Goal: Transaction & Acquisition: Purchase product/service

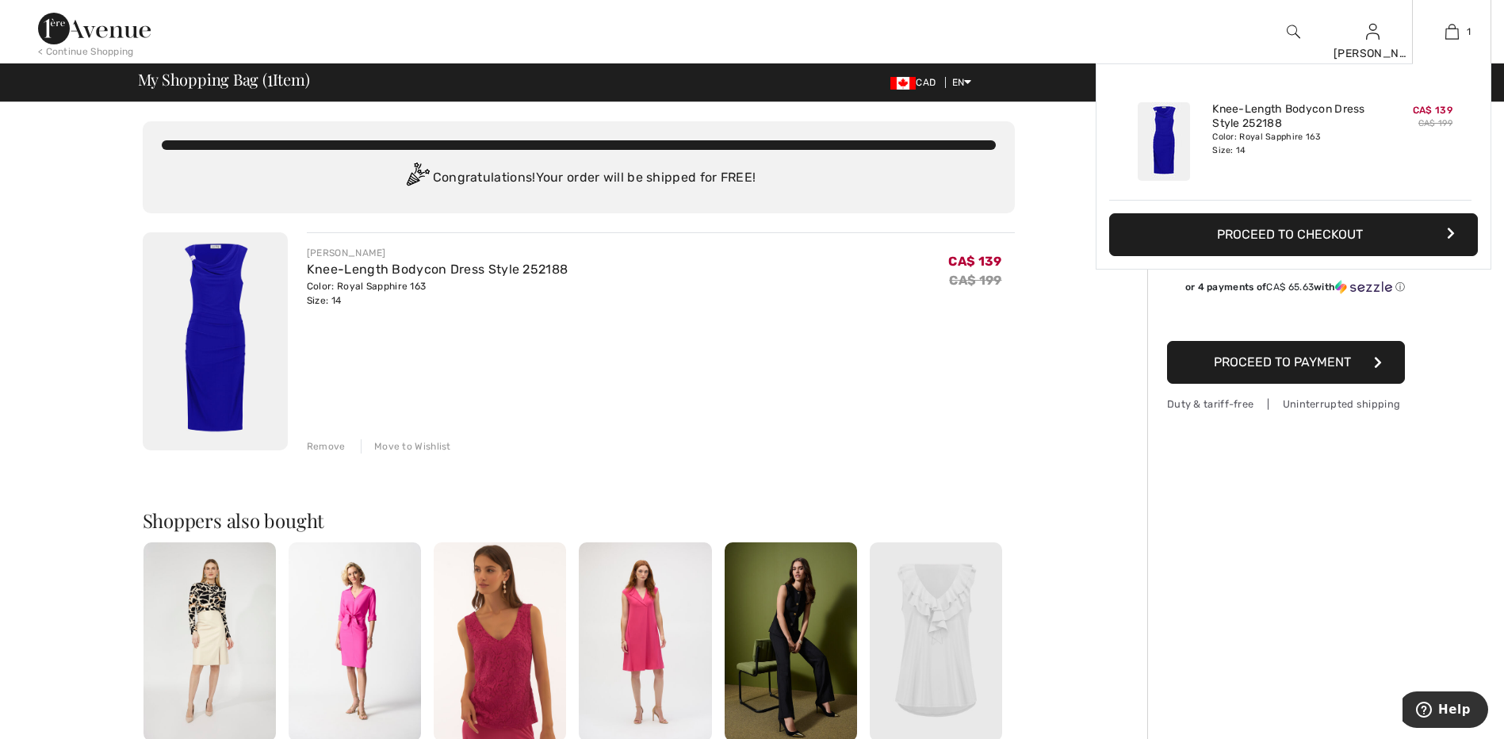
click at [1340, 231] on button "Proceed to Checkout" at bounding box center [1293, 234] width 369 height 43
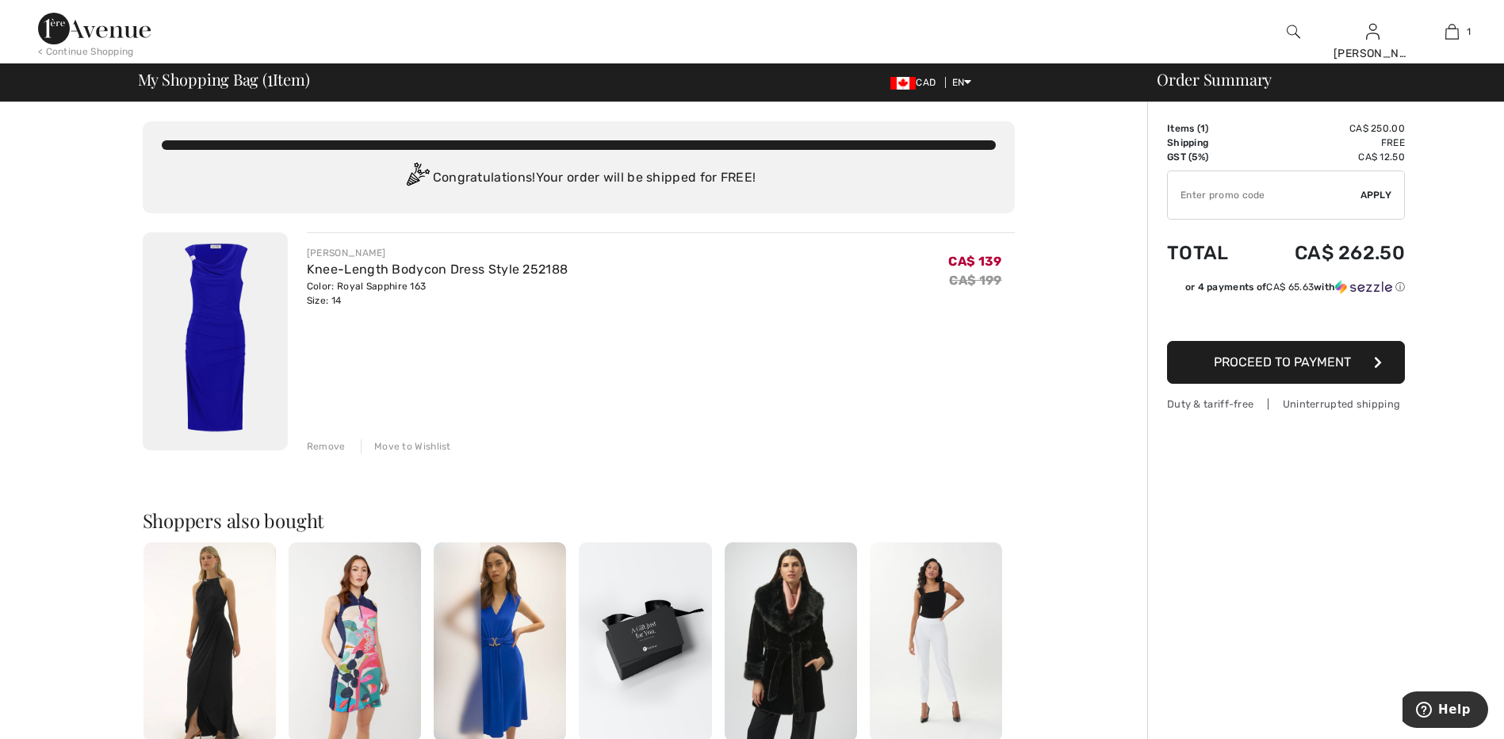
click at [1199, 82] on div "Order Summary" at bounding box center [1315, 79] width 357 height 16
click at [335, 445] on div "Remove" at bounding box center [326, 446] width 39 height 14
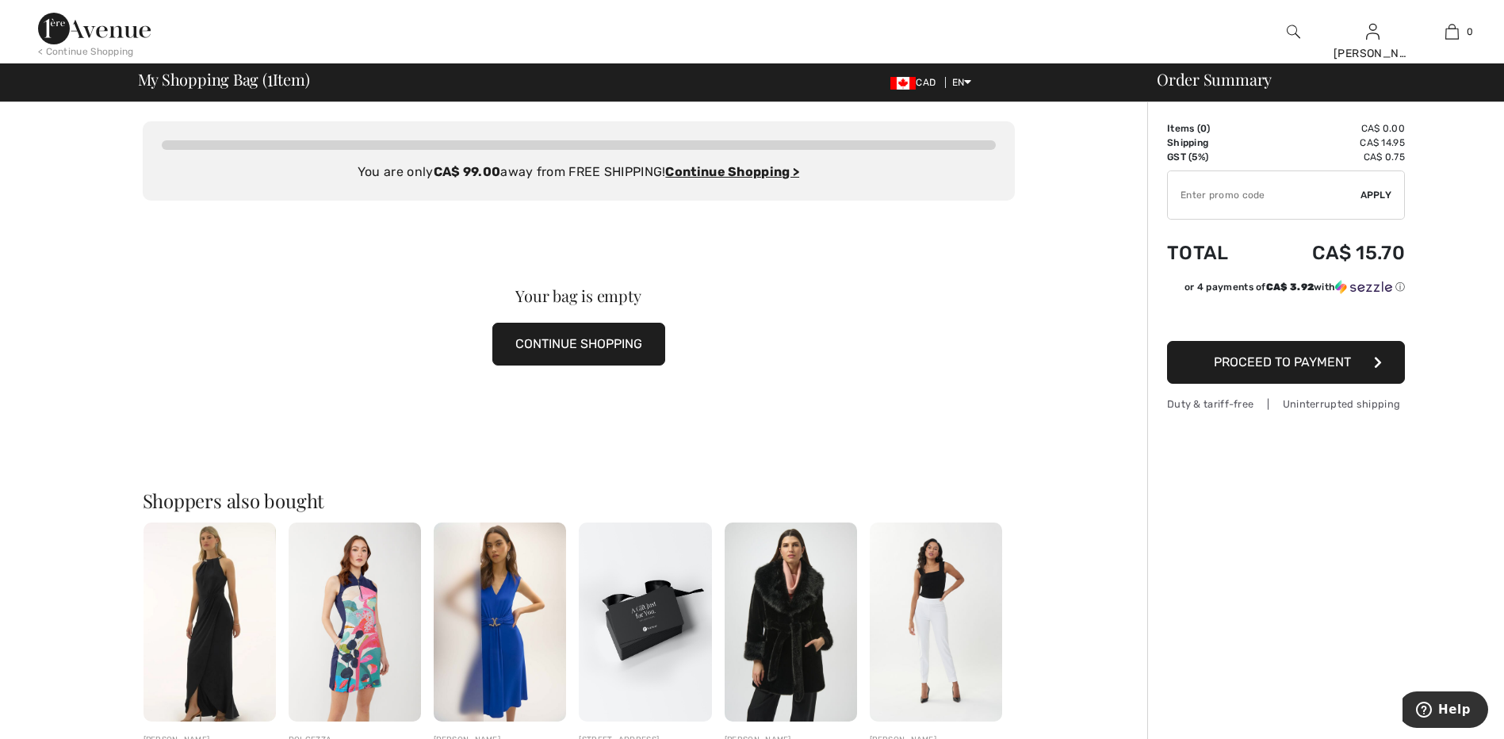
click at [575, 334] on button "CONTINUE SHOPPING" at bounding box center [578, 344] width 173 height 43
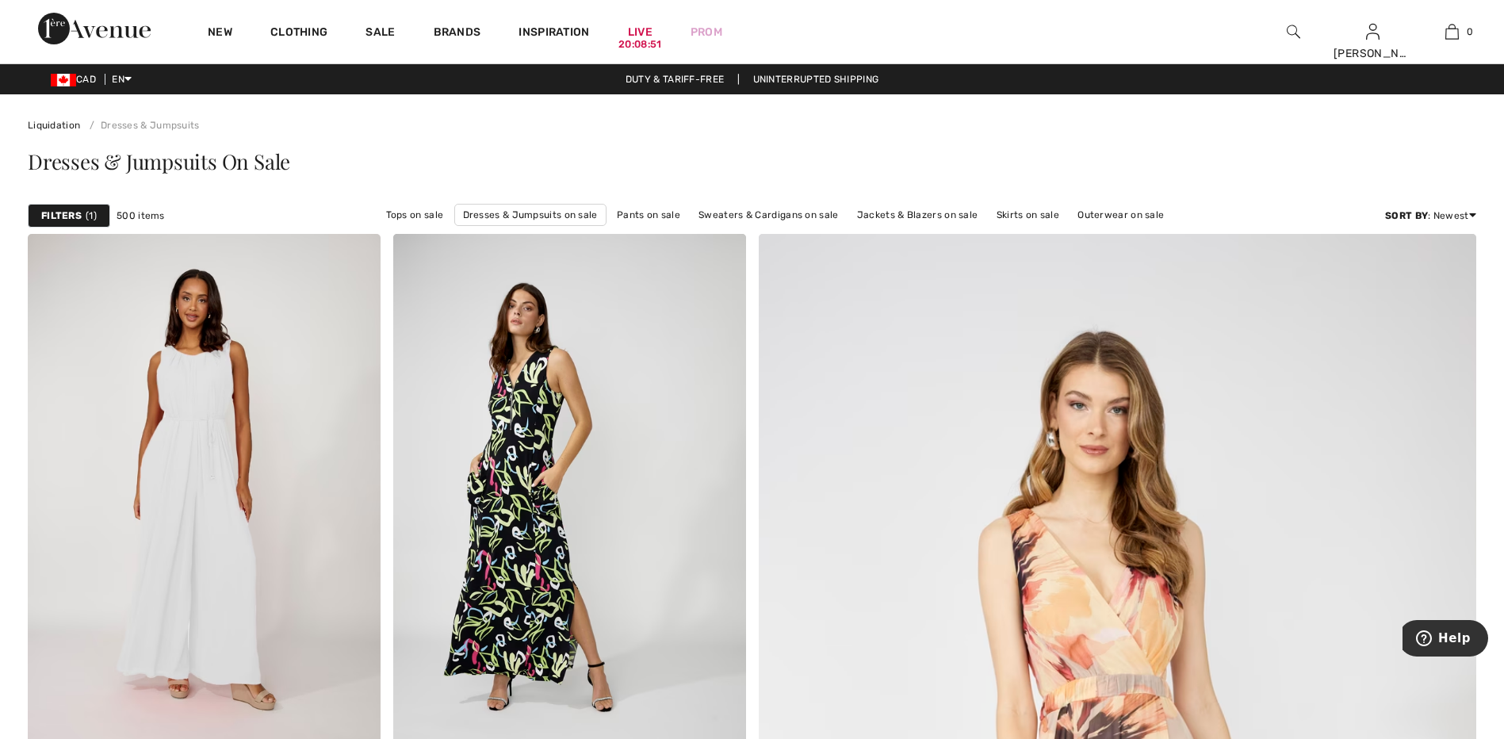
click at [81, 218] on strong "Filters" at bounding box center [61, 215] width 40 height 14
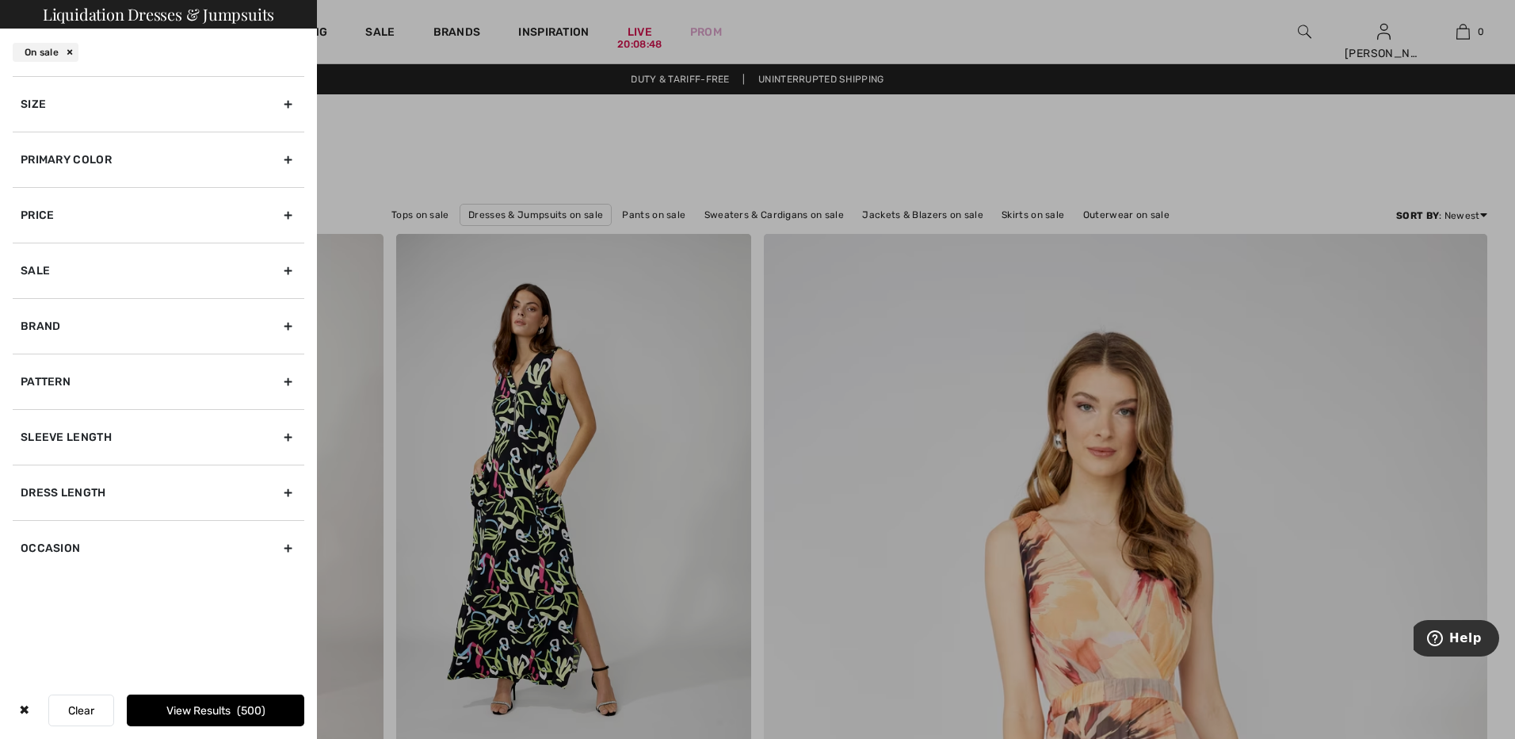
click at [197, 163] on div "Primary Color" at bounding box center [159, 159] width 292 height 55
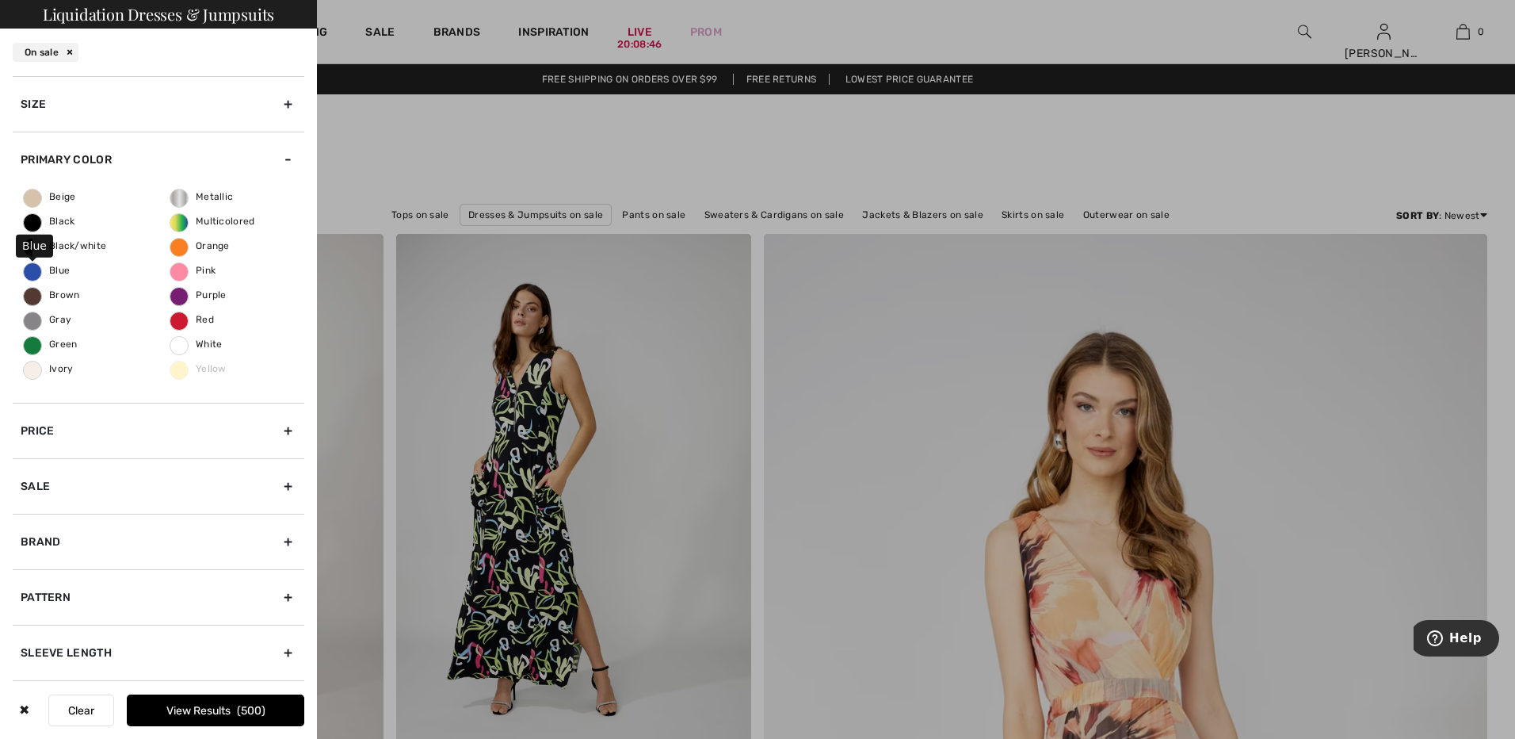
click at [40, 269] on span "Blue" at bounding box center [47, 270] width 46 height 11
click at [0, 0] on input "Blue" at bounding box center [0, 0] width 0 height 0
click at [230, 709] on button "View Results 206" at bounding box center [216, 710] width 178 height 32
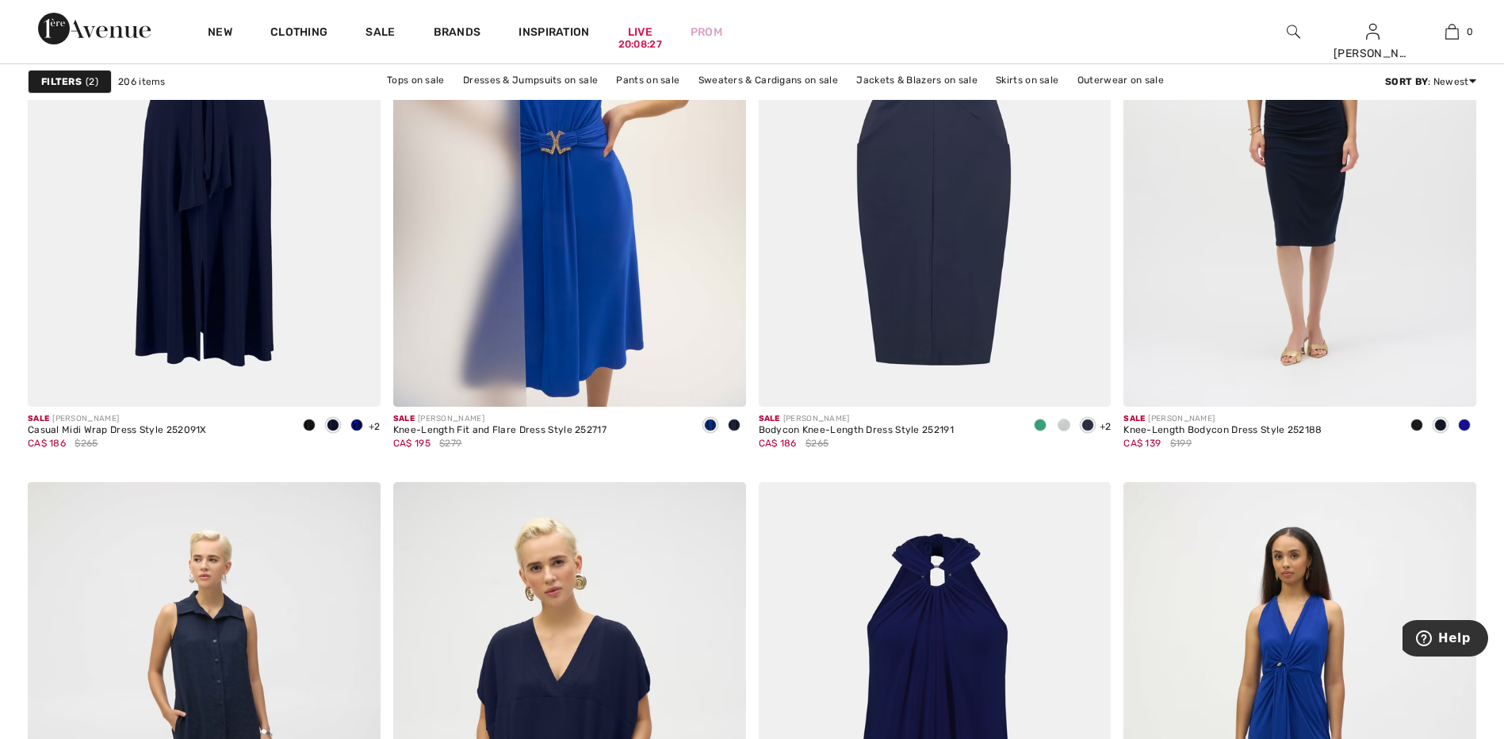
scroll to position [1542, 0]
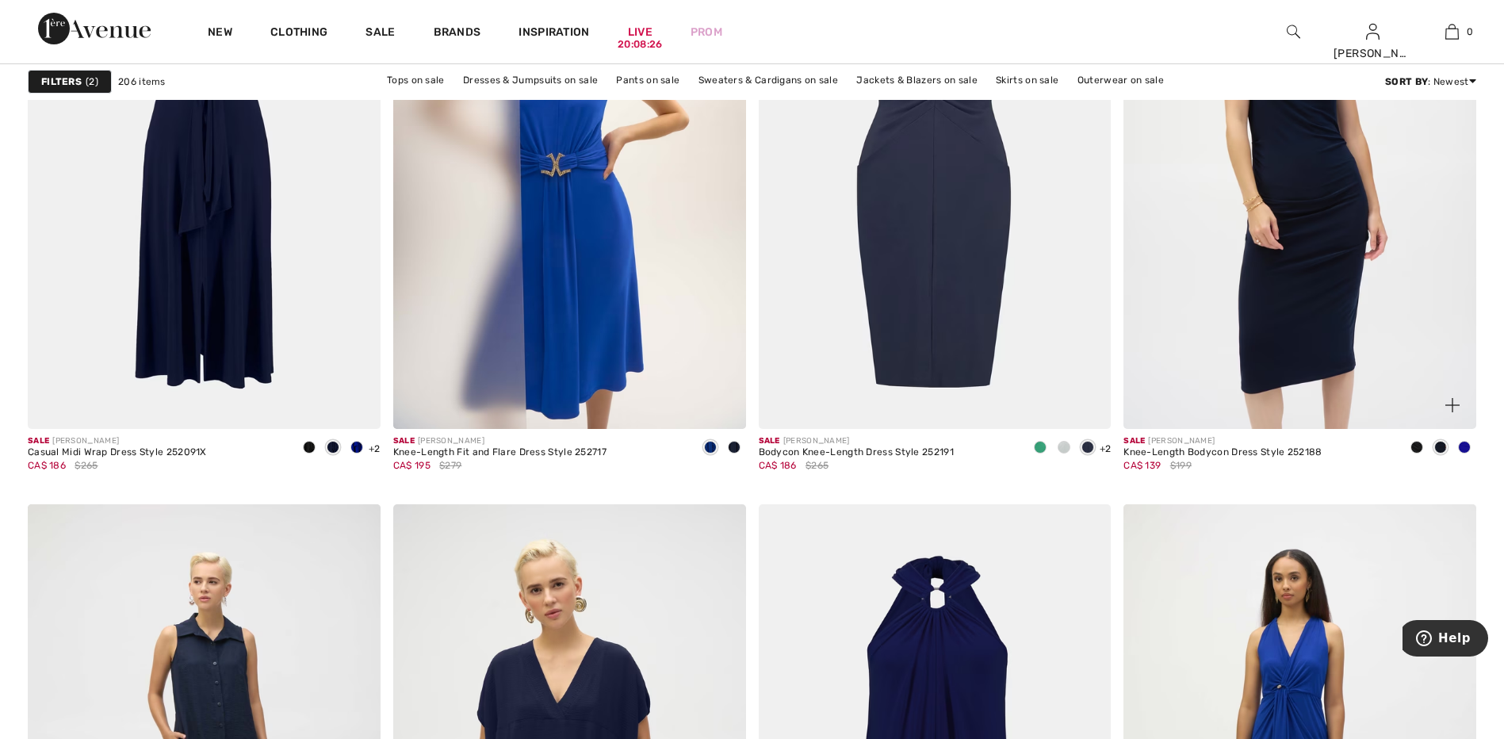
click at [1356, 239] on img at bounding box center [1299, 164] width 353 height 529
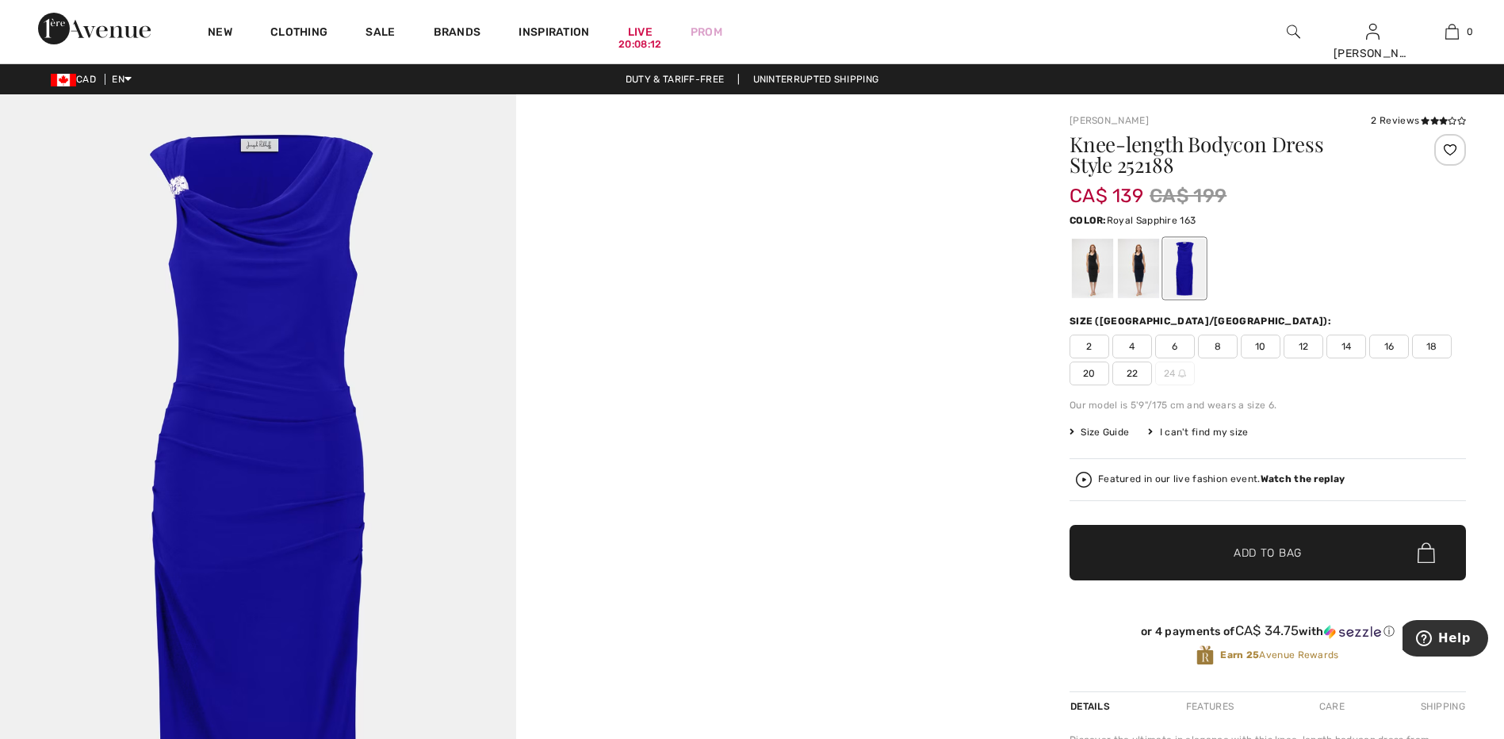
click at [1345, 349] on span "14" at bounding box center [1346, 346] width 40 height 24
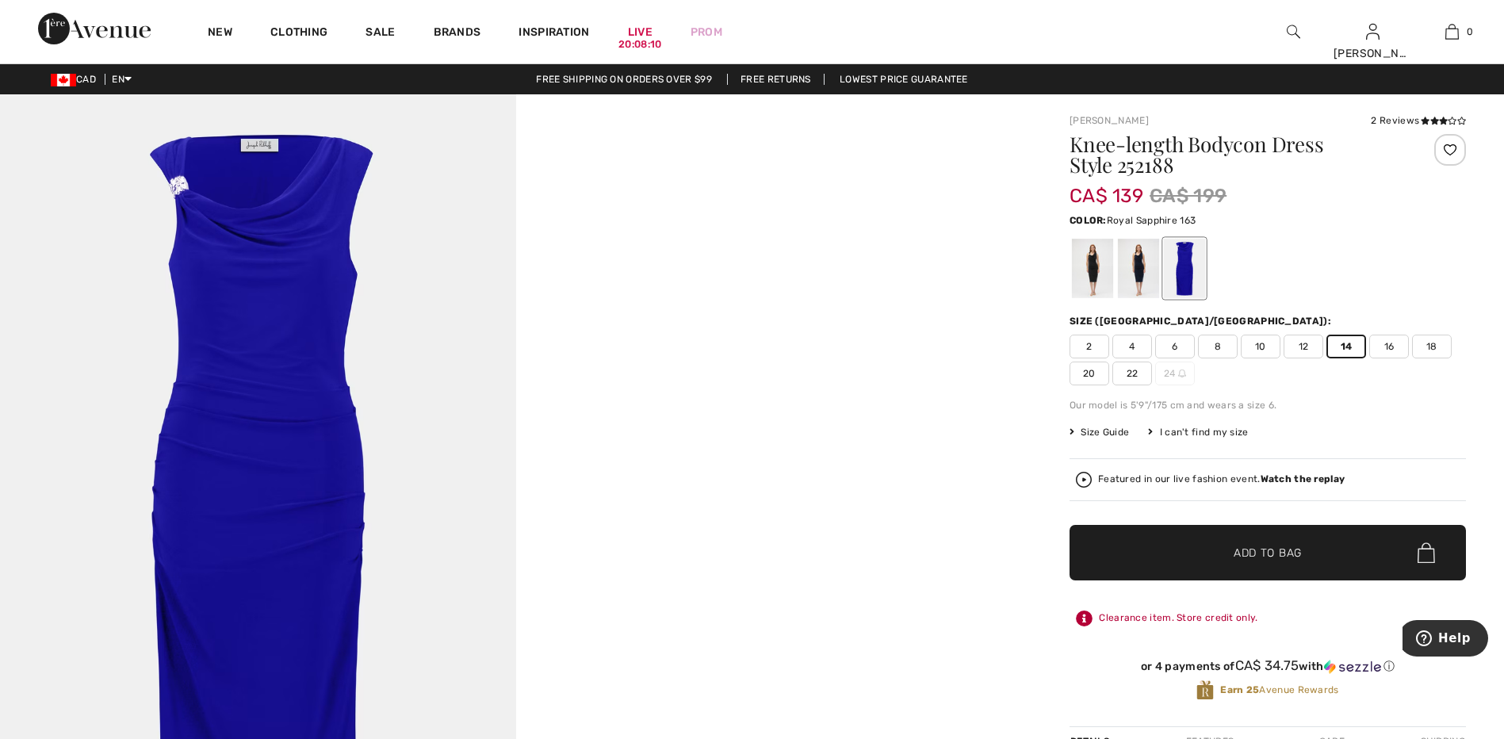
click at [1314, 544] on span "✔ Added to Bag Add to Bag" at bounding box center [1267, 552] width 396 height 55
click at [1463, 117] on icon at bounding box center [1461, 121] width 9 height 8
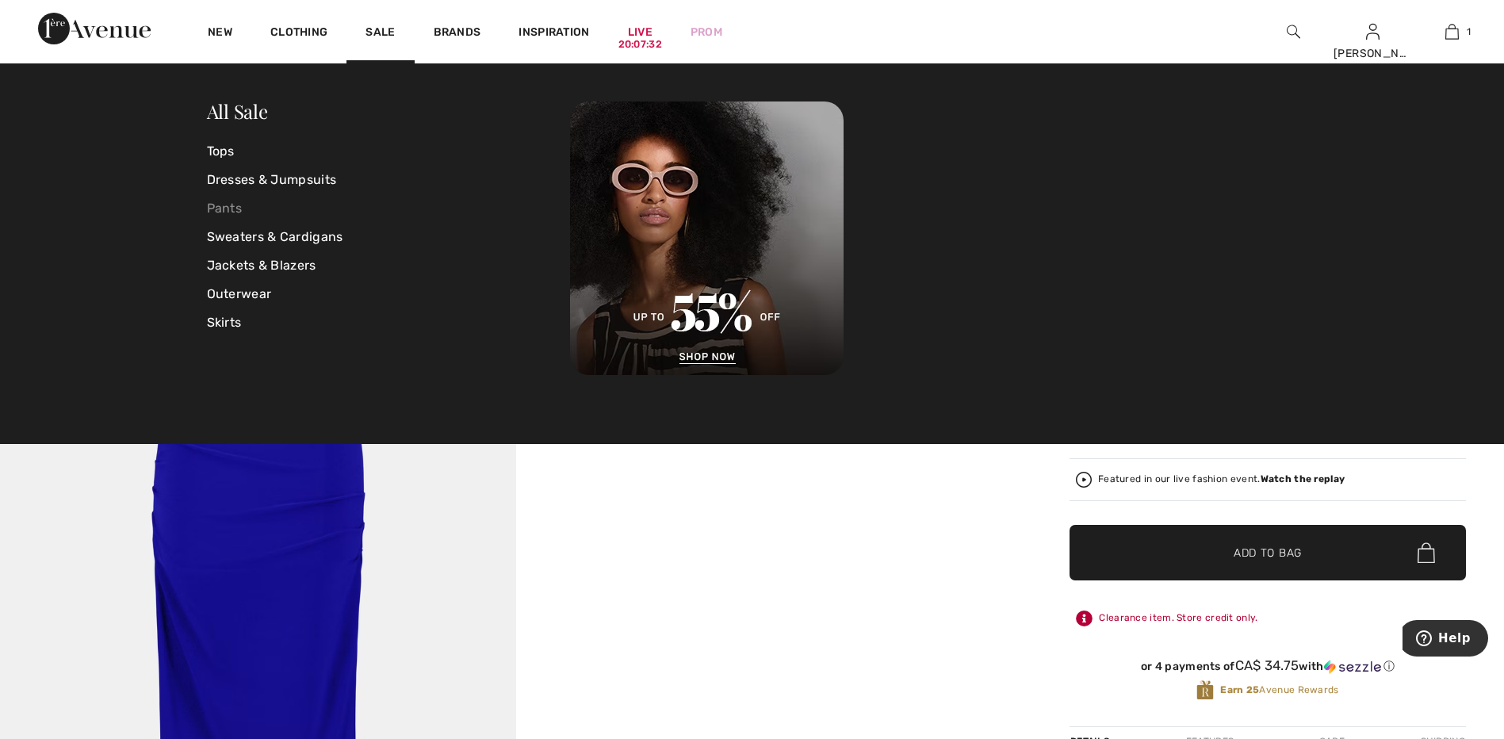
click at [238, 208] on link "Pants" at bounding box center [389, 208] width 364 height 29
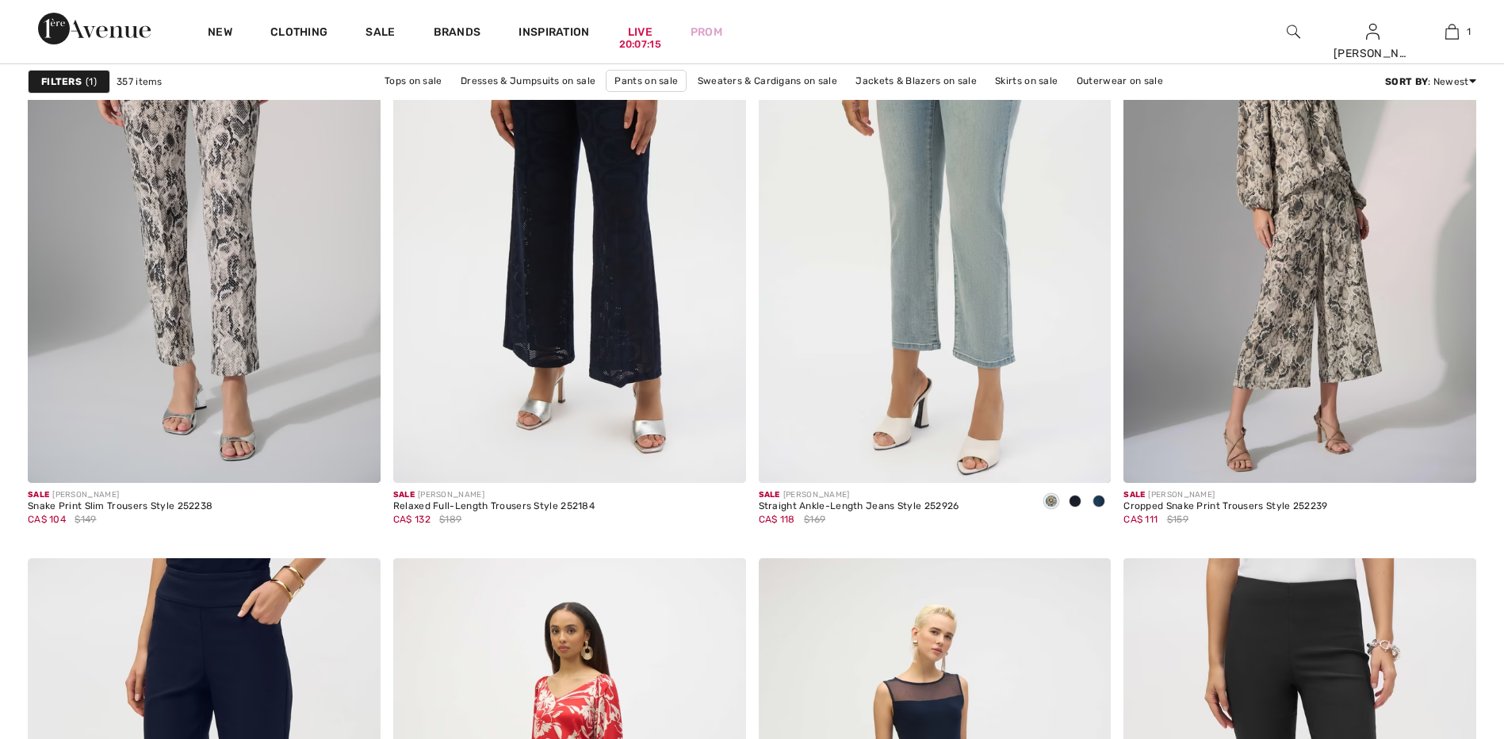
checkbox input "true"
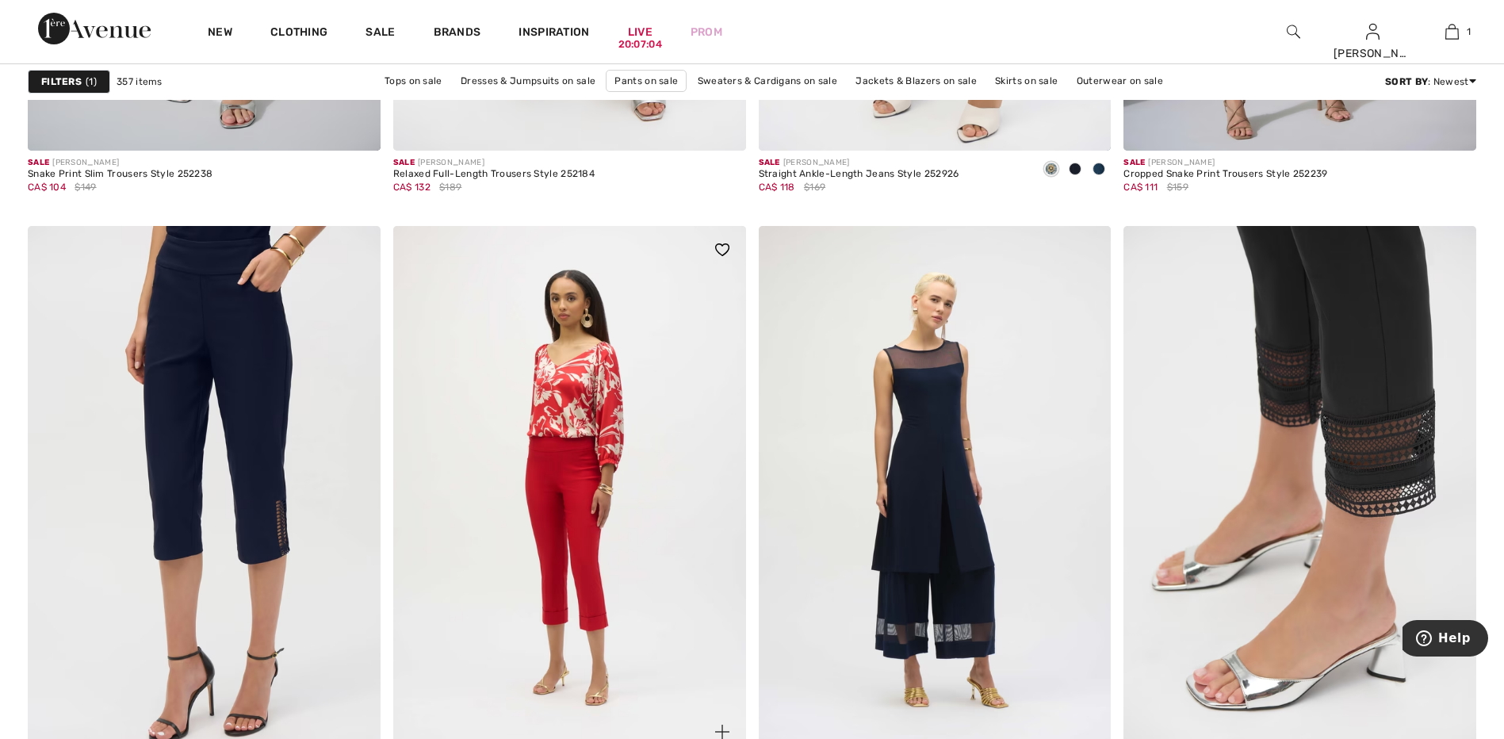
scroll to position [1808, 0]
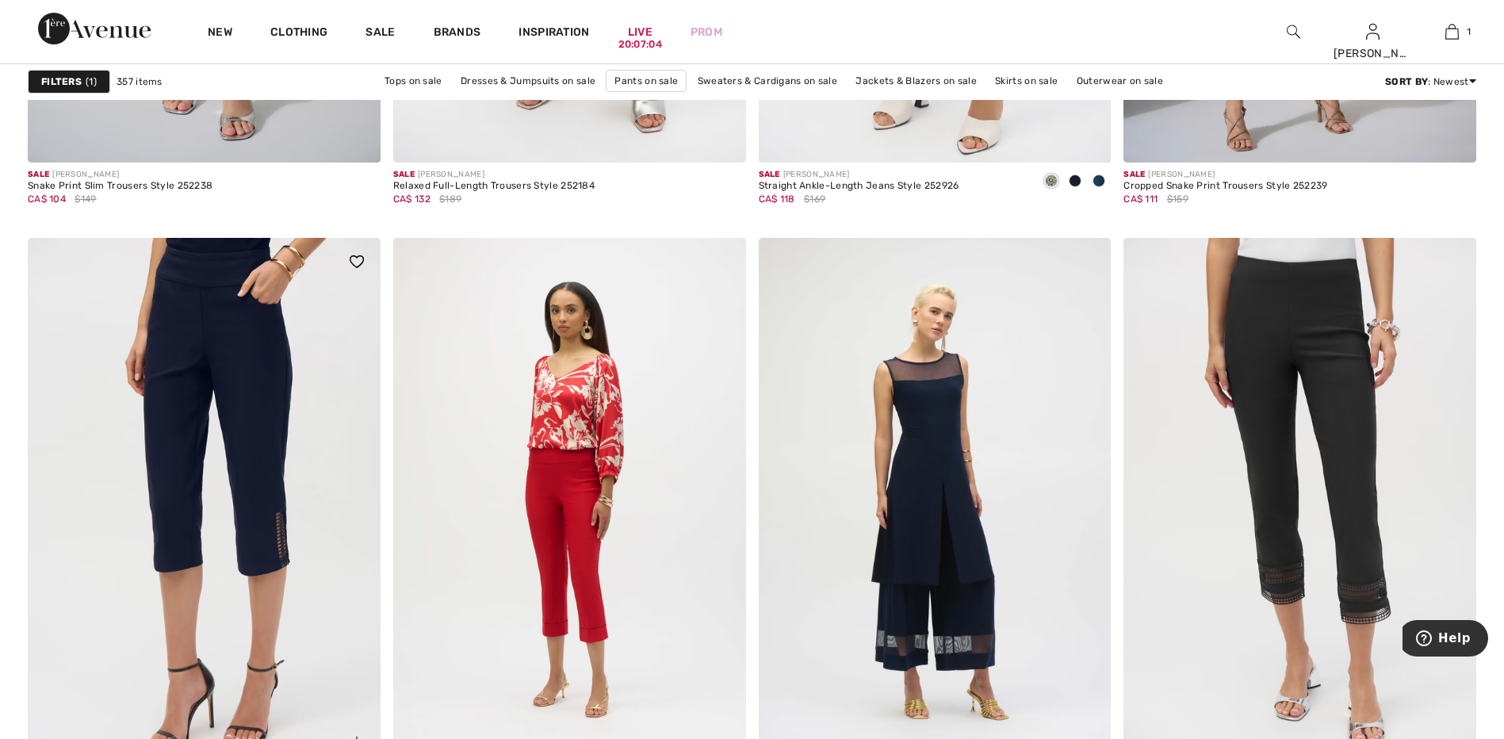
click at [243, 407] on img at bounding box center [204, 502] width 353 height 529
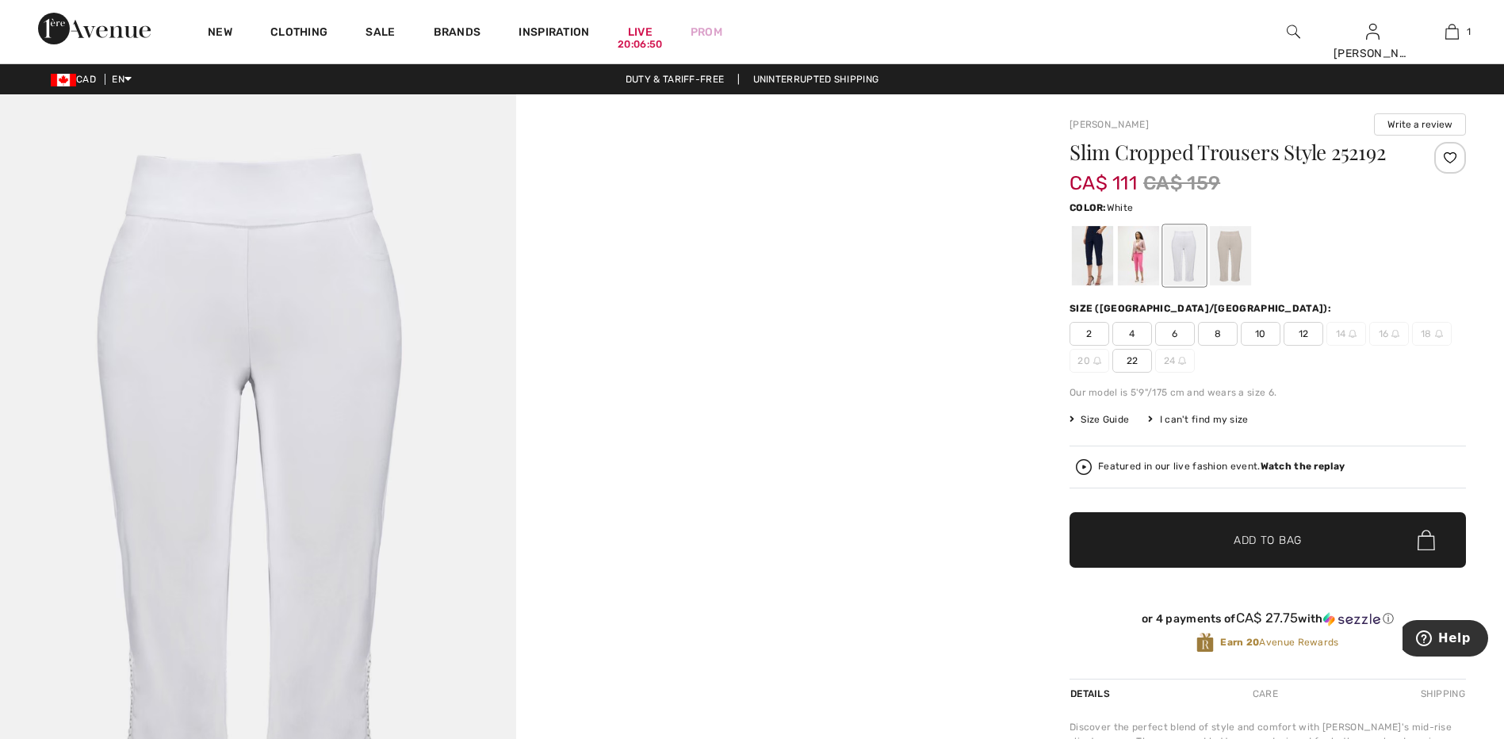
click at [1110, 421] on span "Size Guide" at bounding box center [1098, 419] width 59 height 14
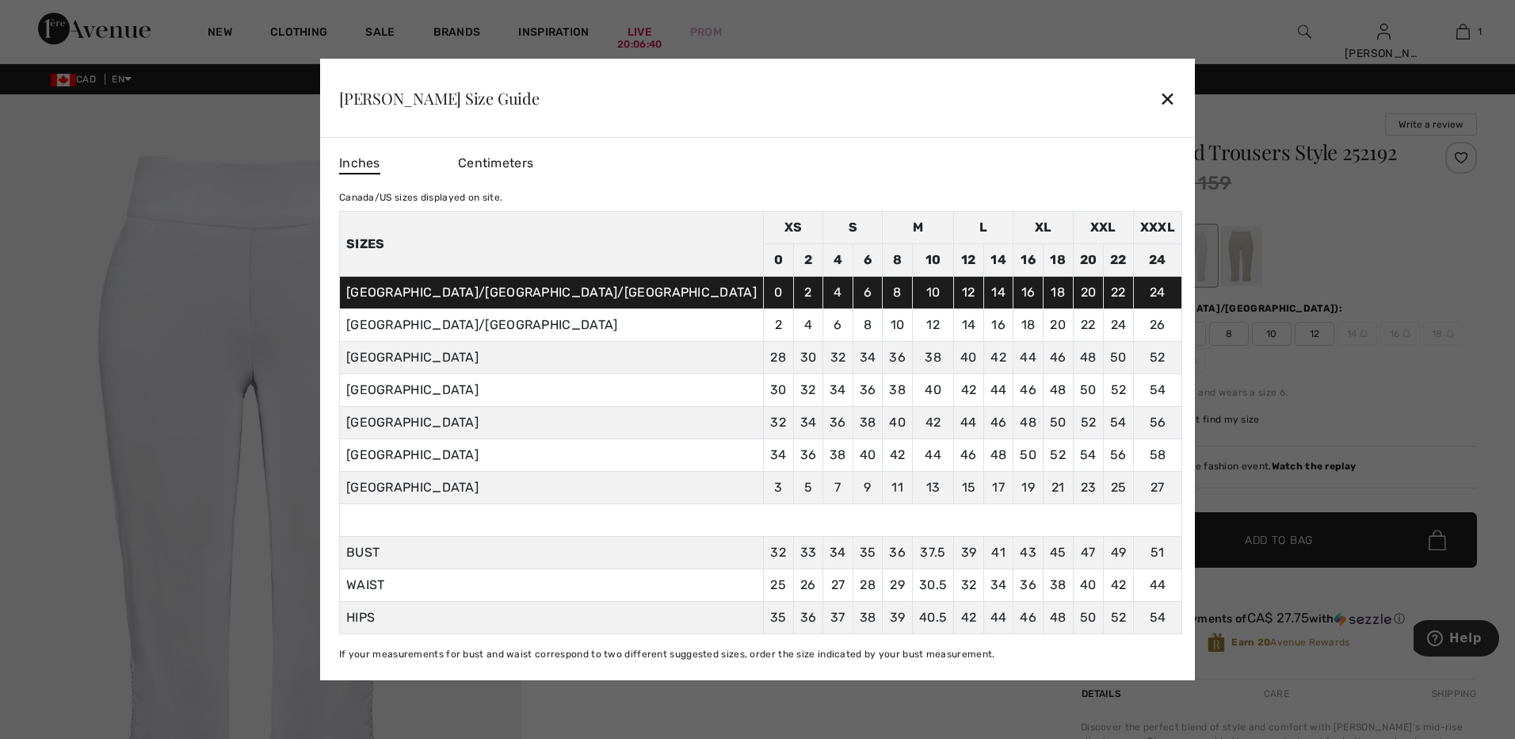
click at [1160, 98] on div "✕" at bounding box center [1168, 98] width 17 height 33
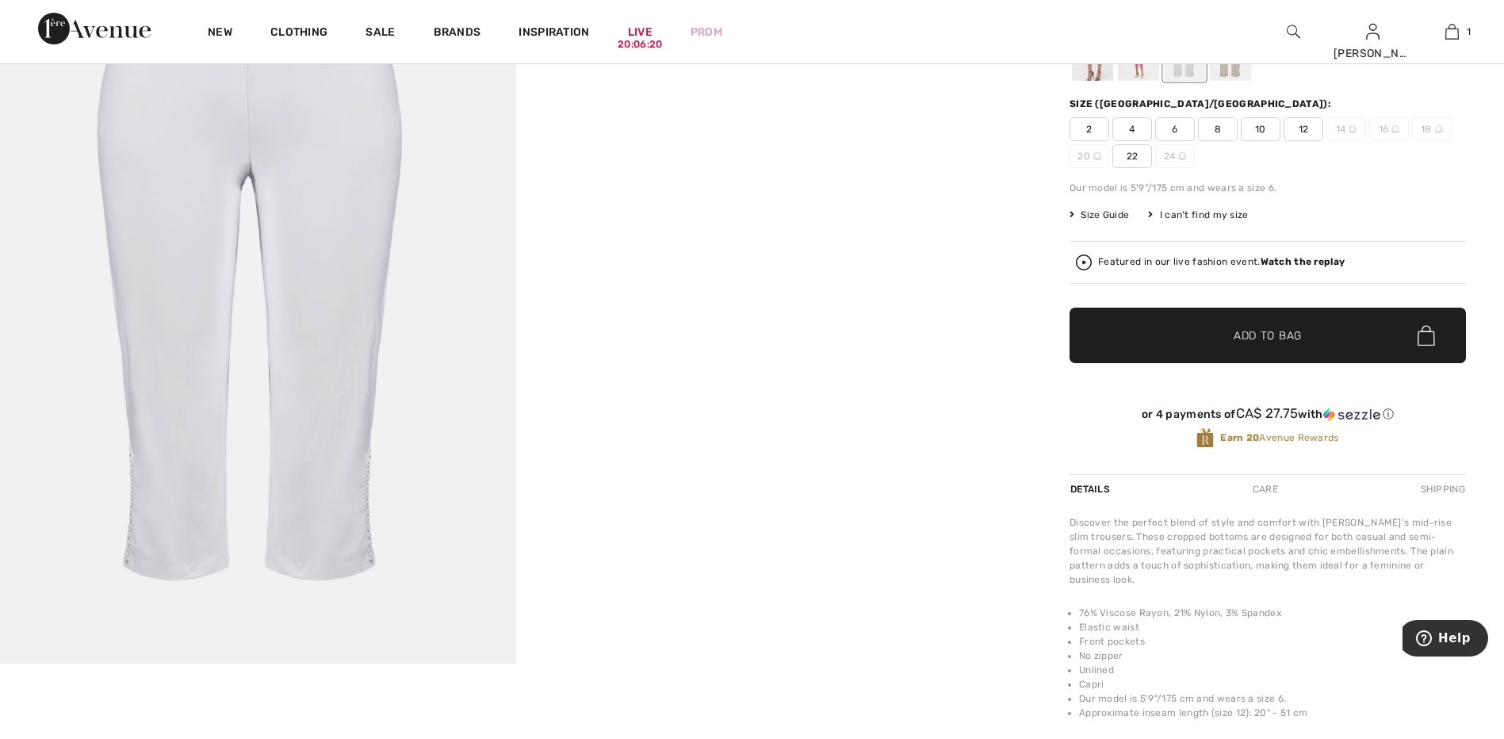
scroll to position [170, 0]
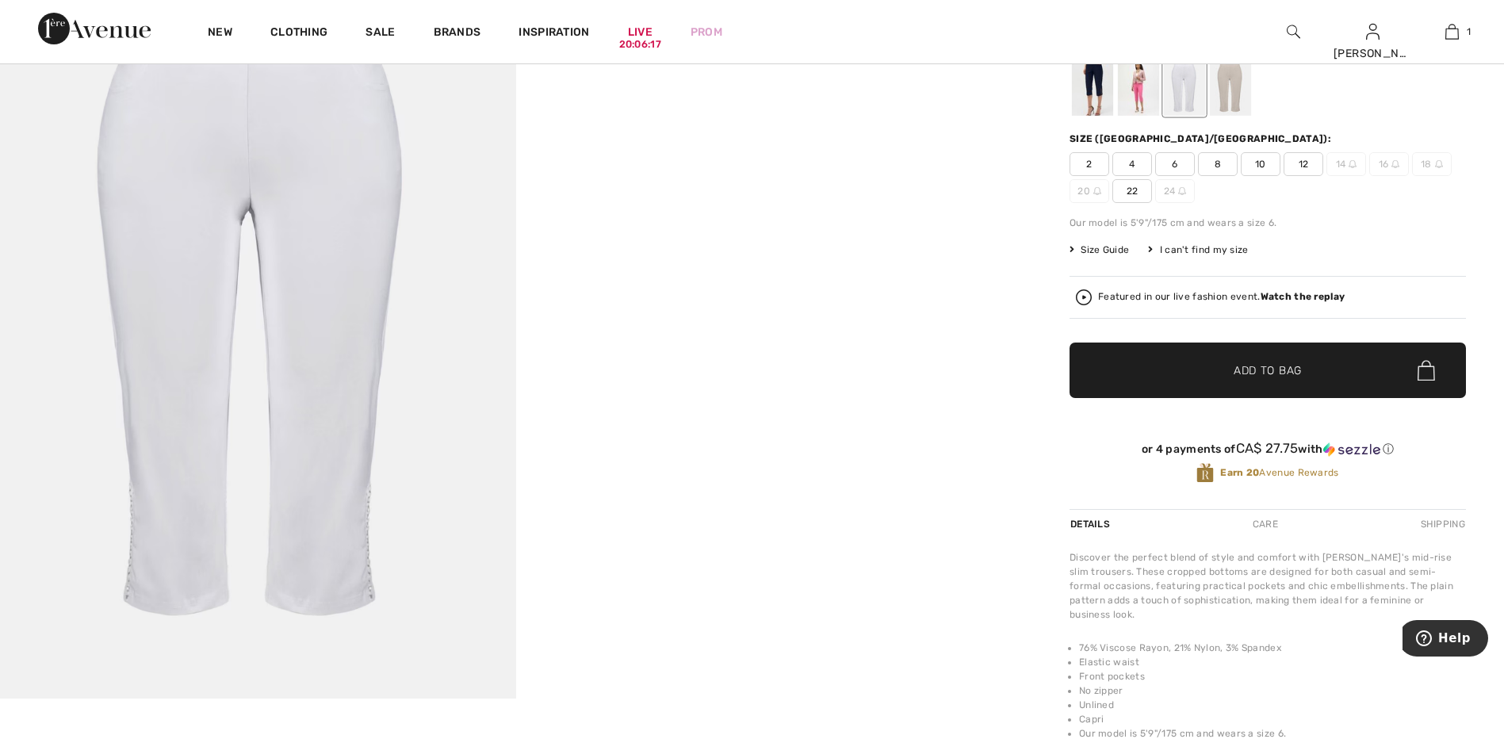
click at [1225, 97] on div at bounding box center [1230, 85] width 41 height 59
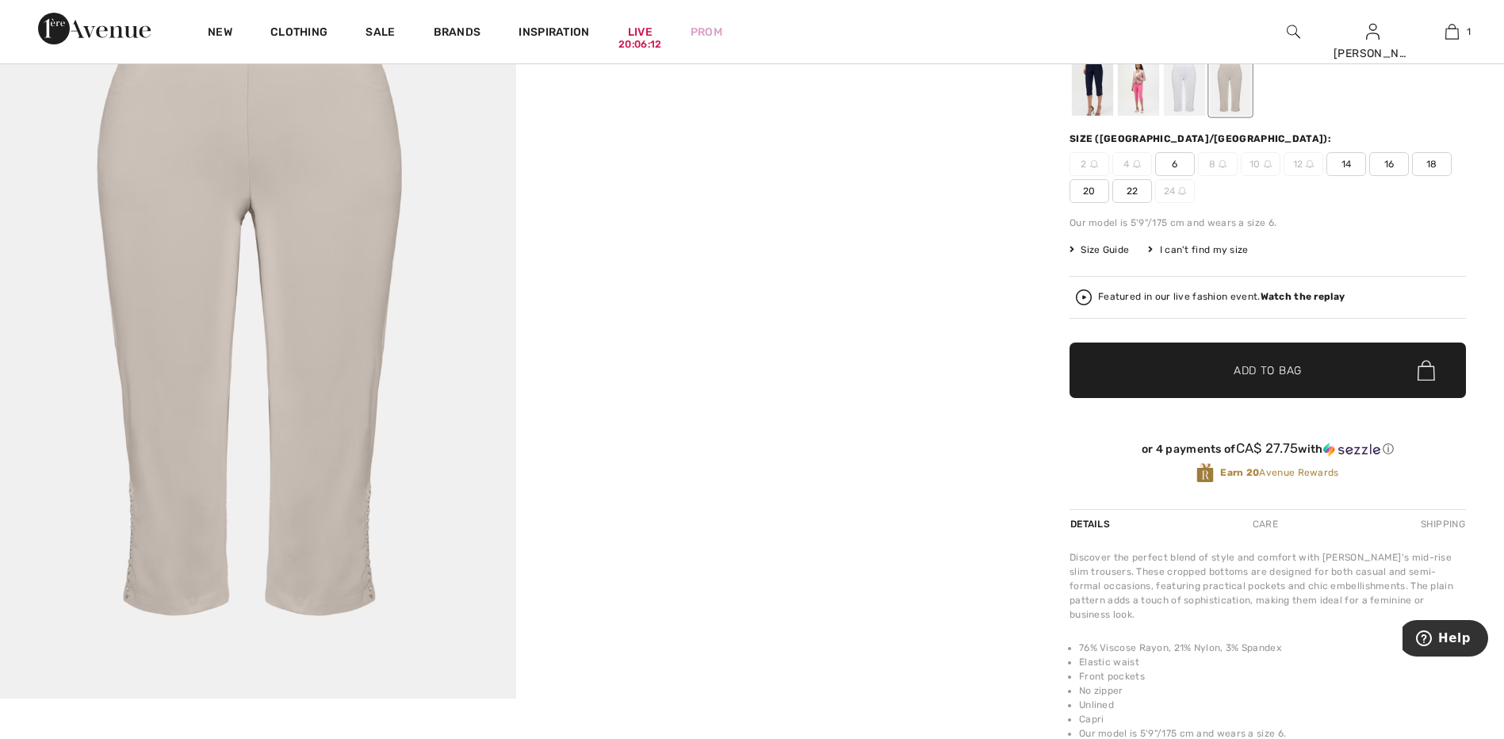
scroll to position [0, 0]
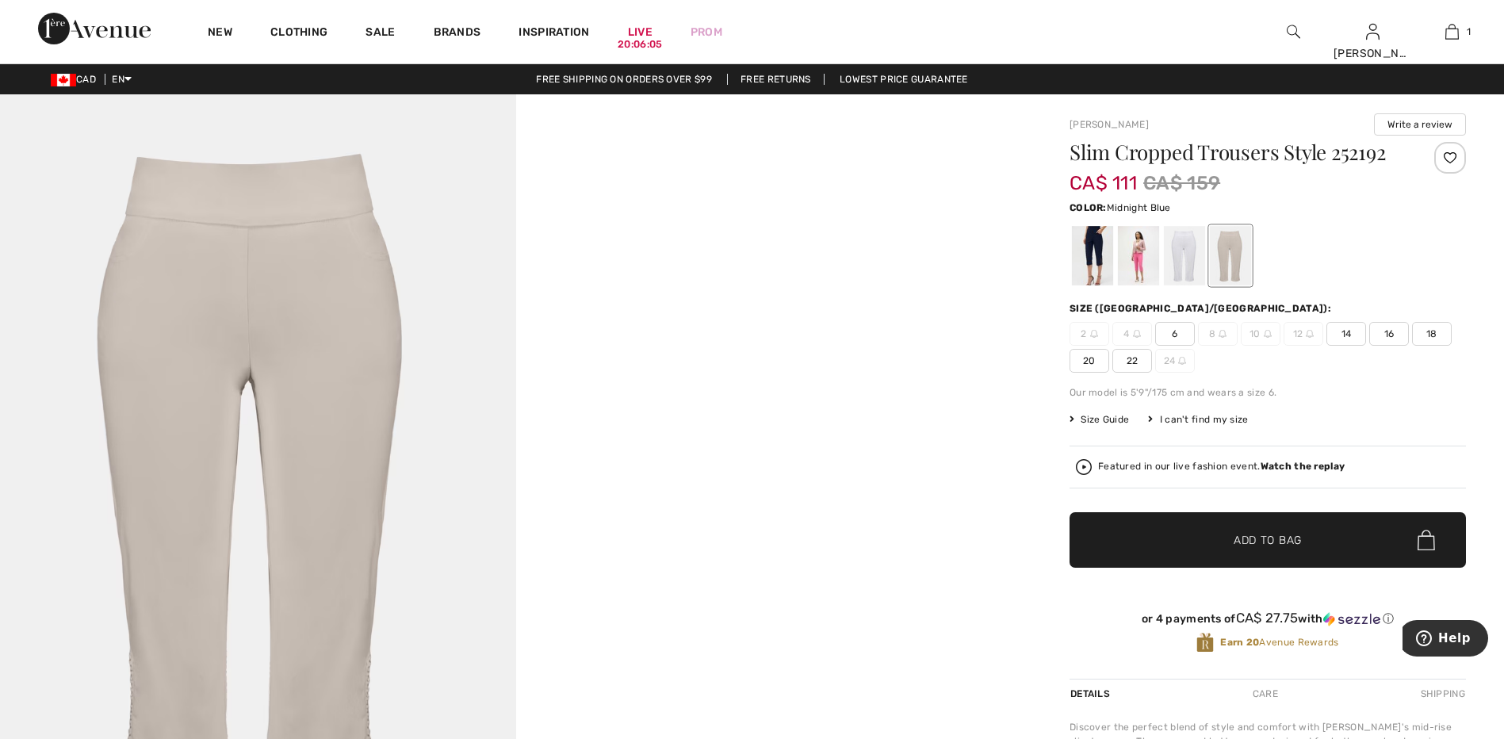
click at [1099, 257] on div at bounding box center [1092, 255] width 41 height 59
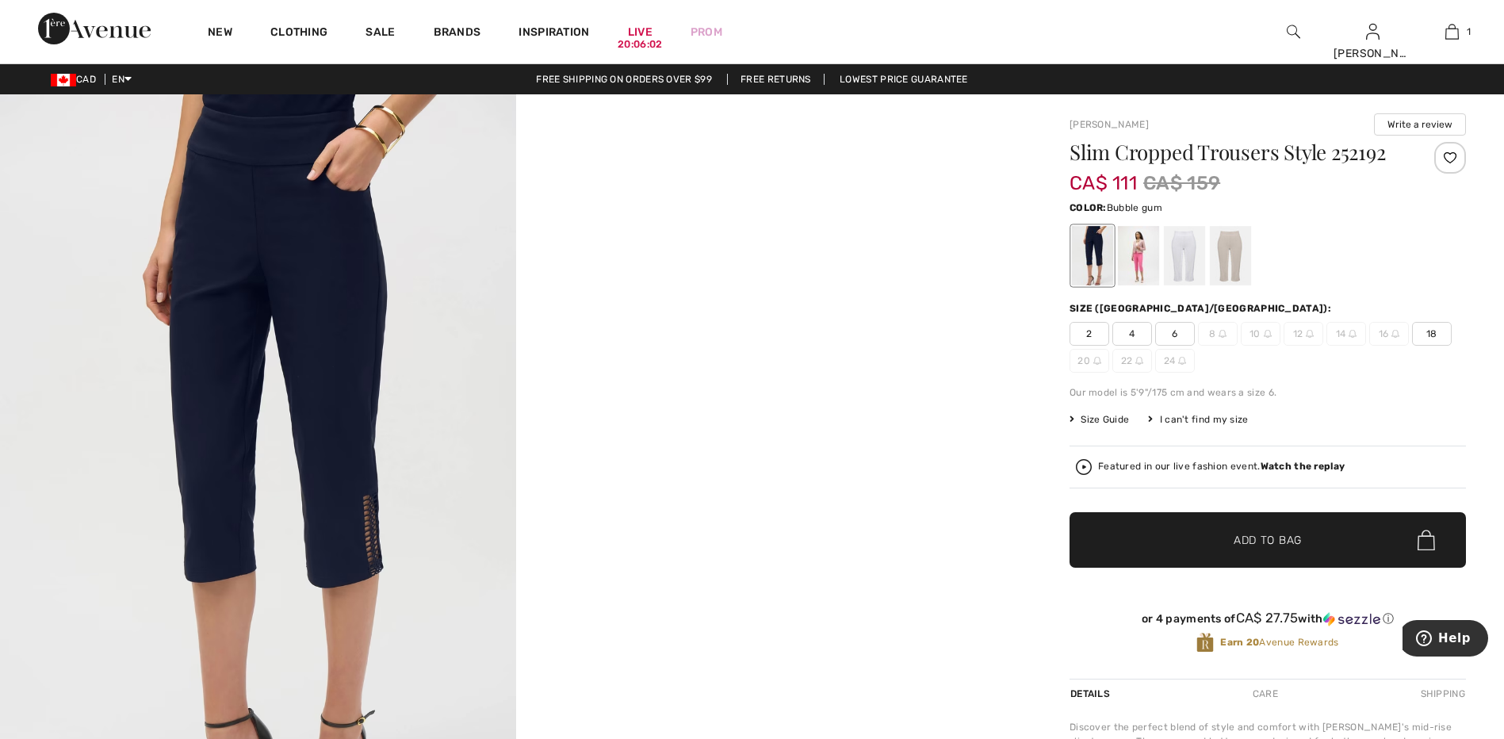
click at [1143, 260] on div at bounding box center [1138, 255] width 41 height 59
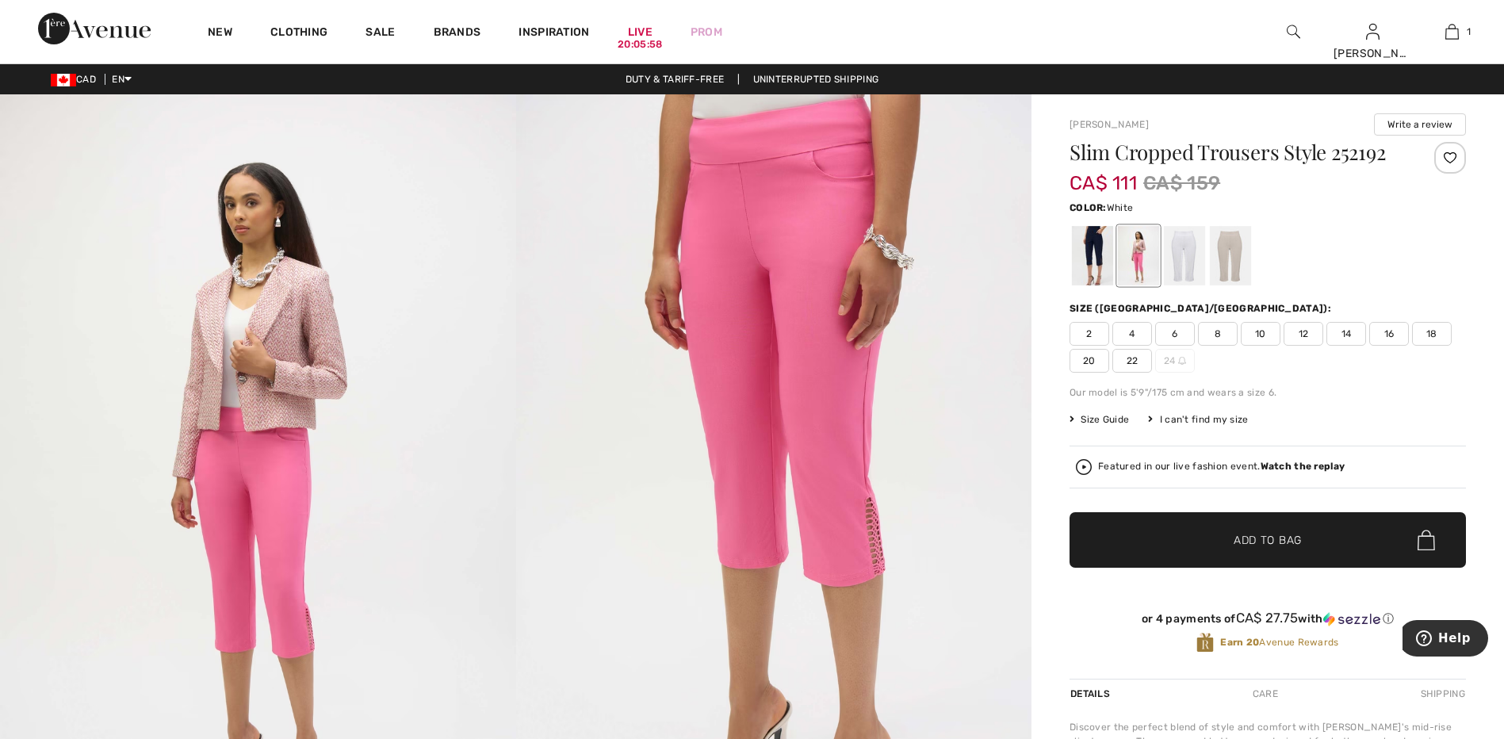
click at [1179, 258] on div at bounding box center [1184, 255] width 41 height 59
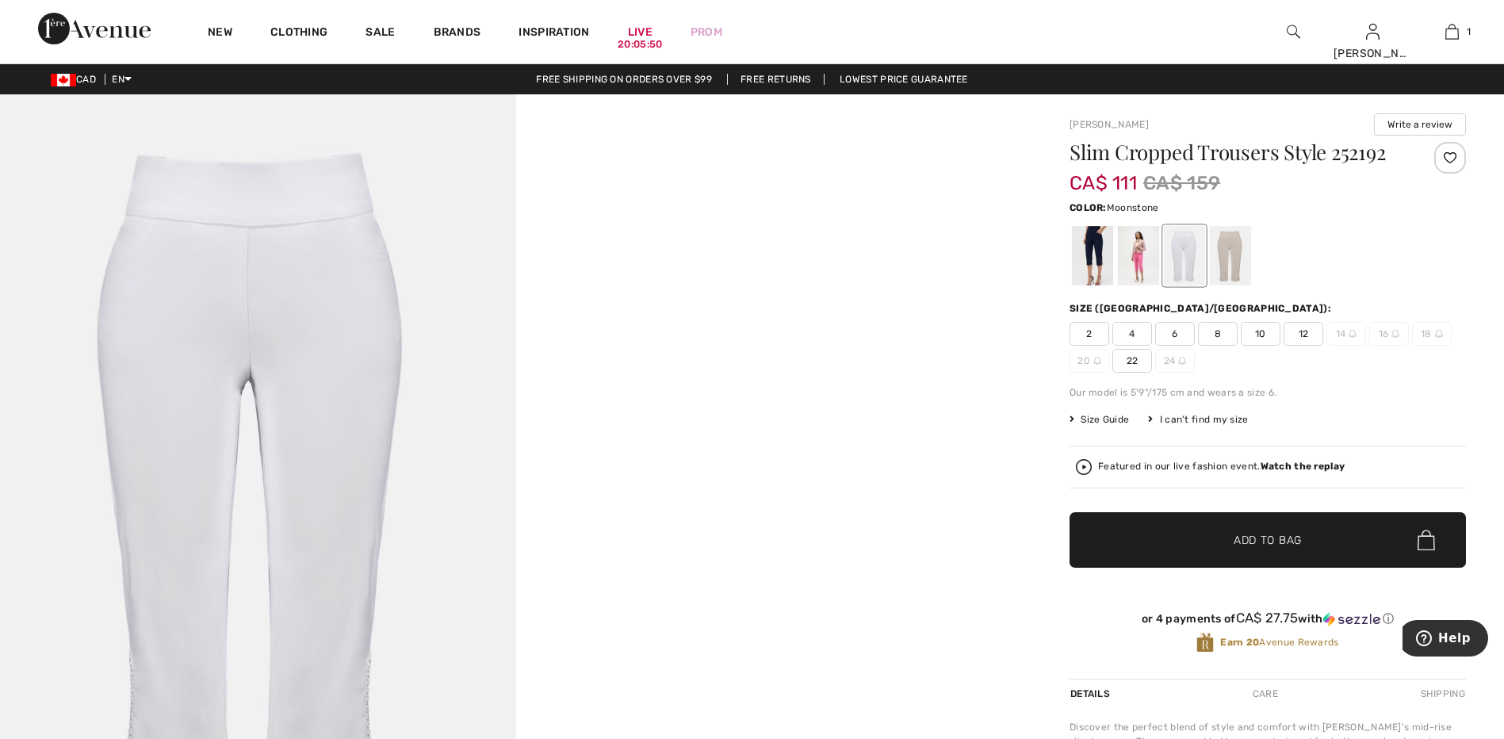
click at [1233, 265] on div at bounding box center [1230, 255] width 41 height 59
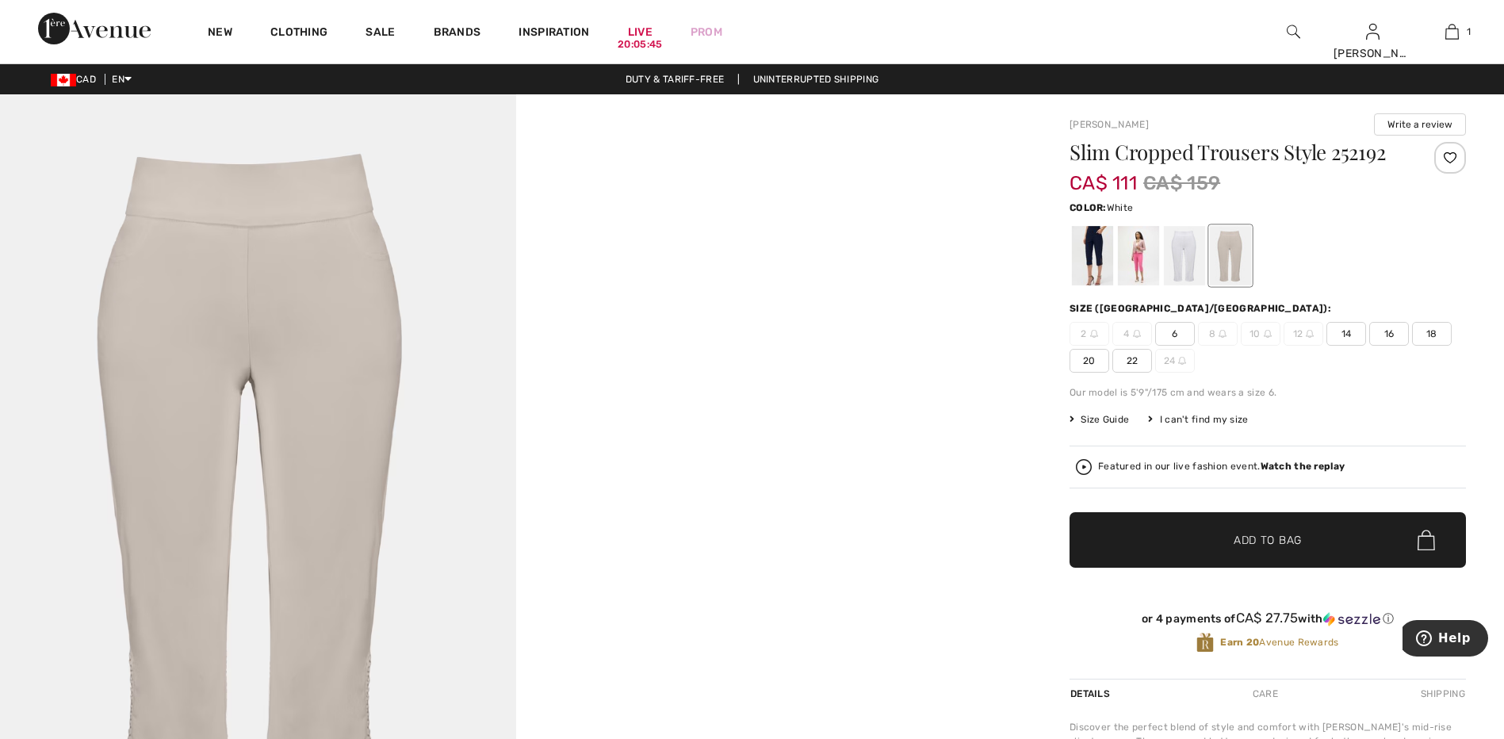
click at [1180, 269] on div at bounding box center [1184, 255] width 41 height 59
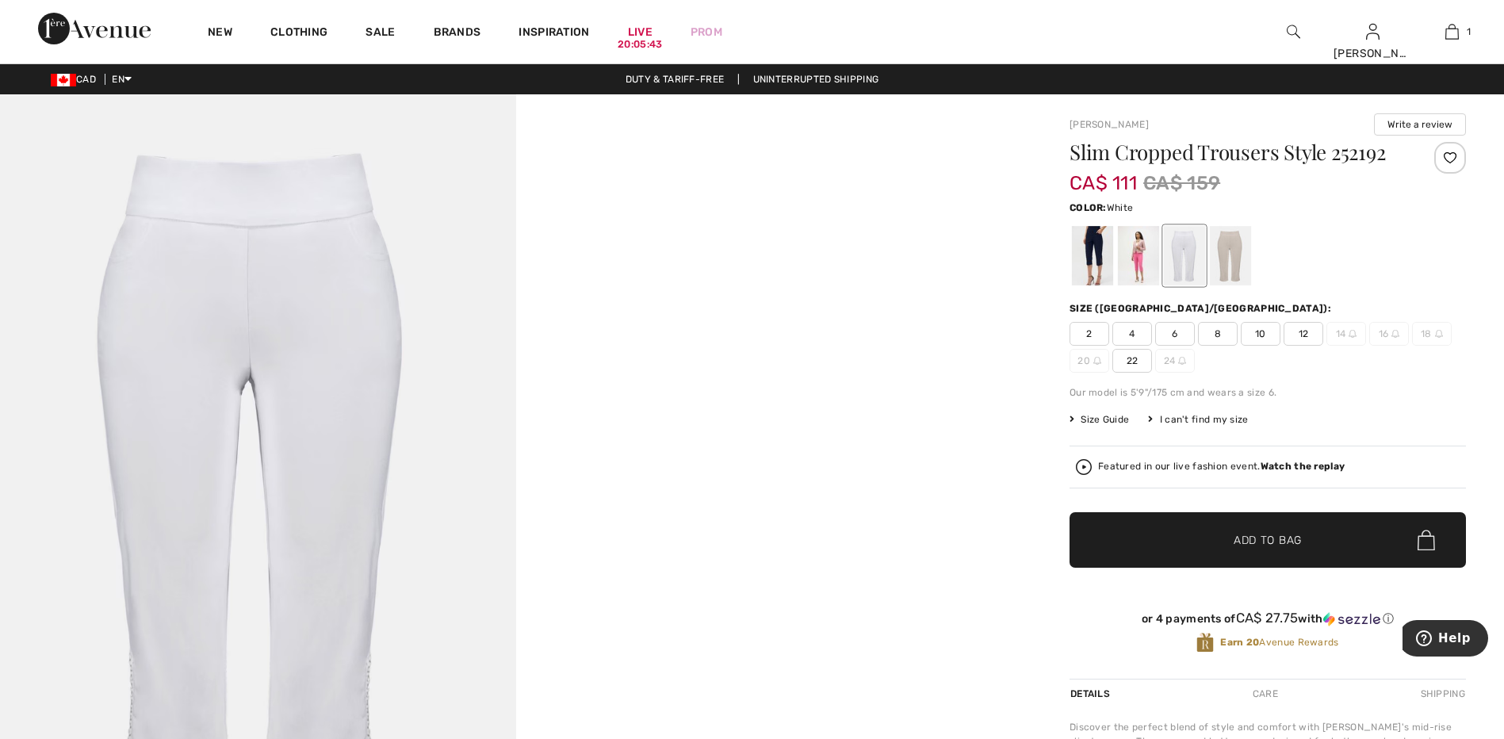
click at [1309, 335] on span "12" at bounding box center [1303, 334] width 40 height 24
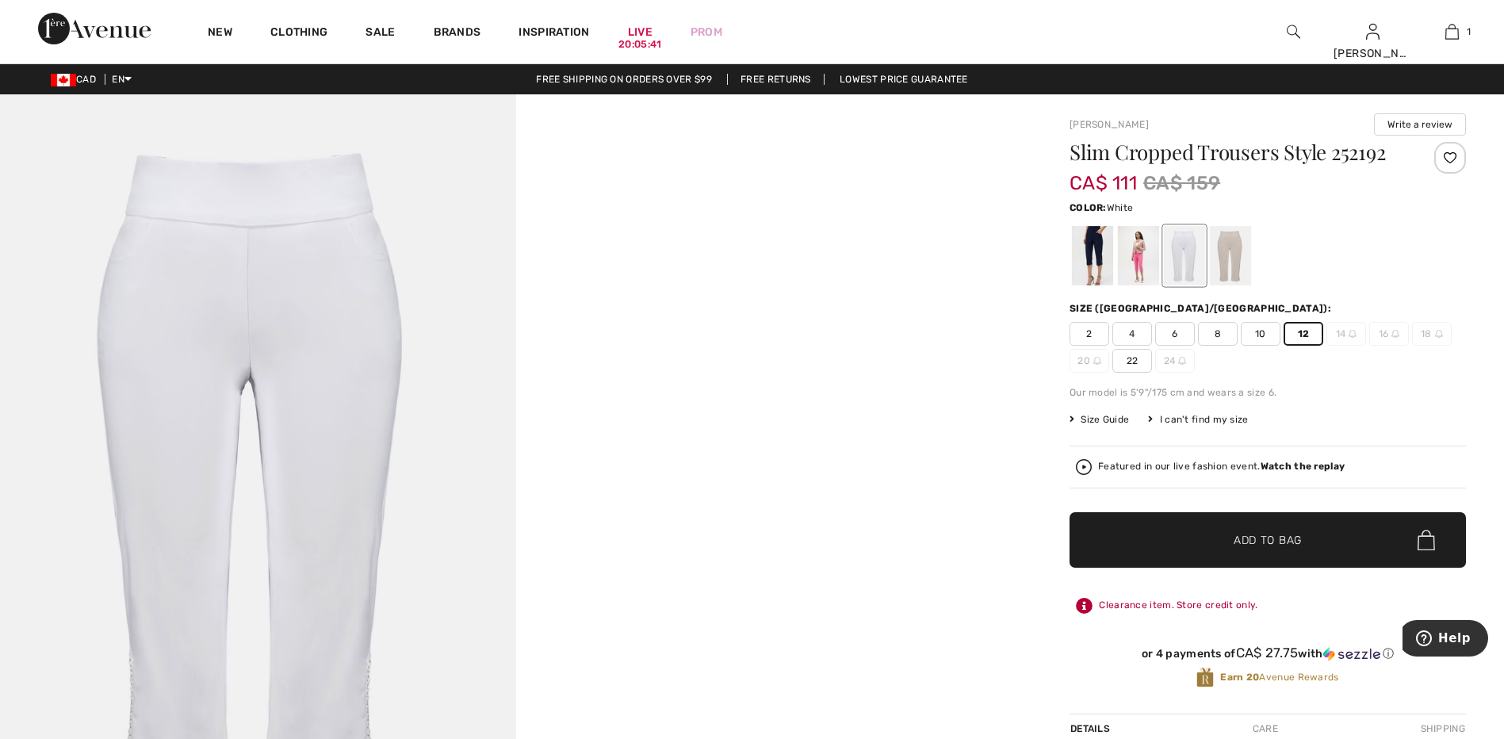
click at [1313, 520] on span "✔ Added to Bag Add to Bag" at bounding box center [1267, 539] width 396 height 55
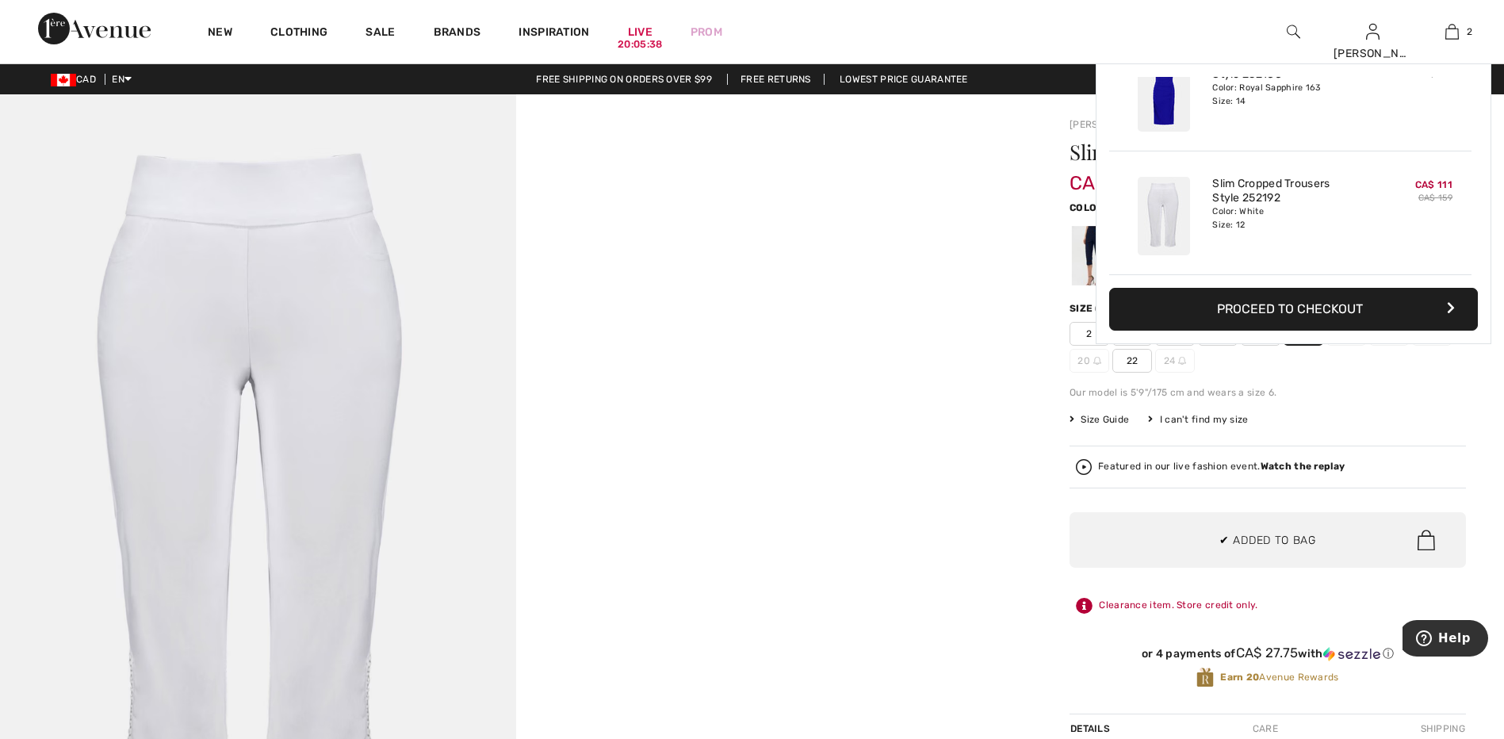
click at [868, 284] on video "Your browser does not support the video tag." at bounding box center [774, 223] width 516 height 258
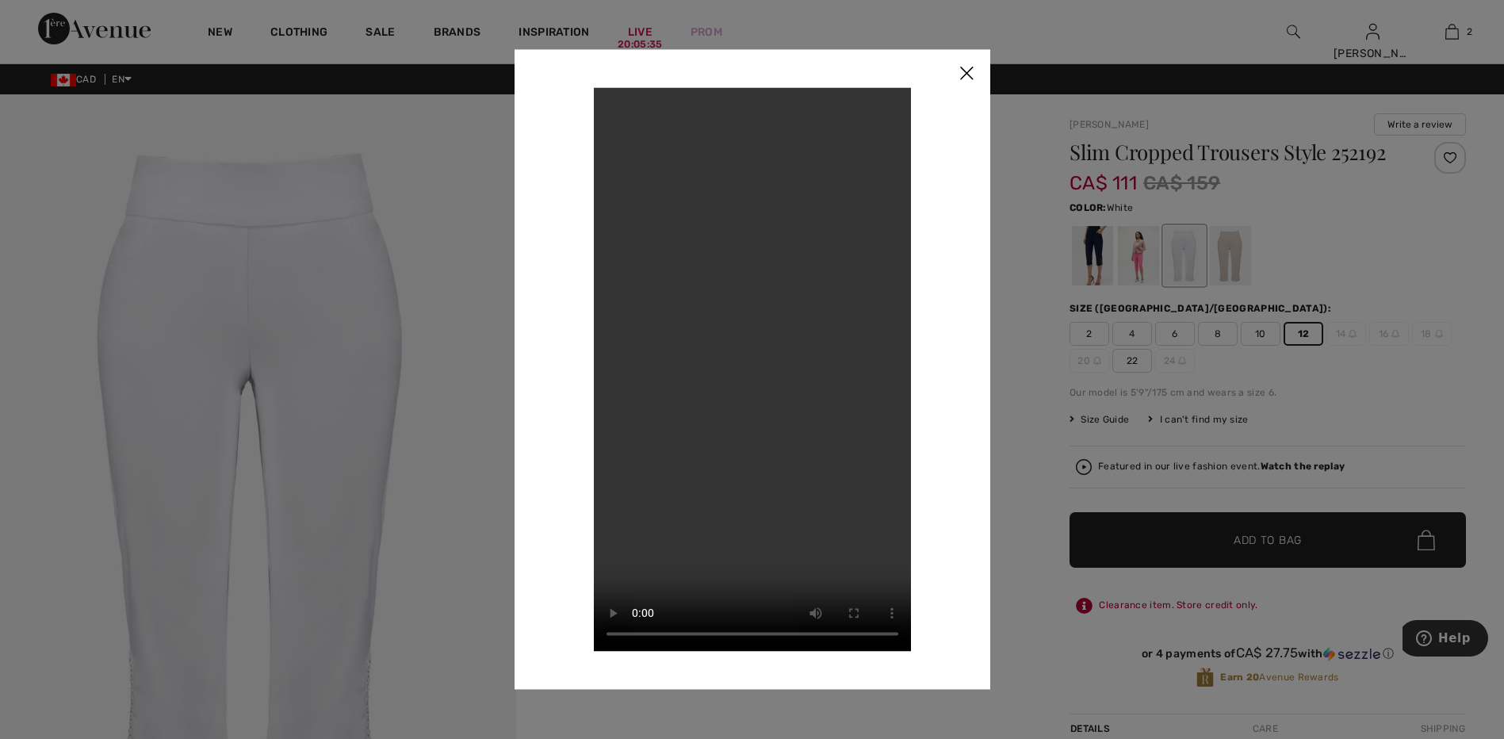
click at [967, 69] on img at bounding box center [966, 73] width 48 height 49
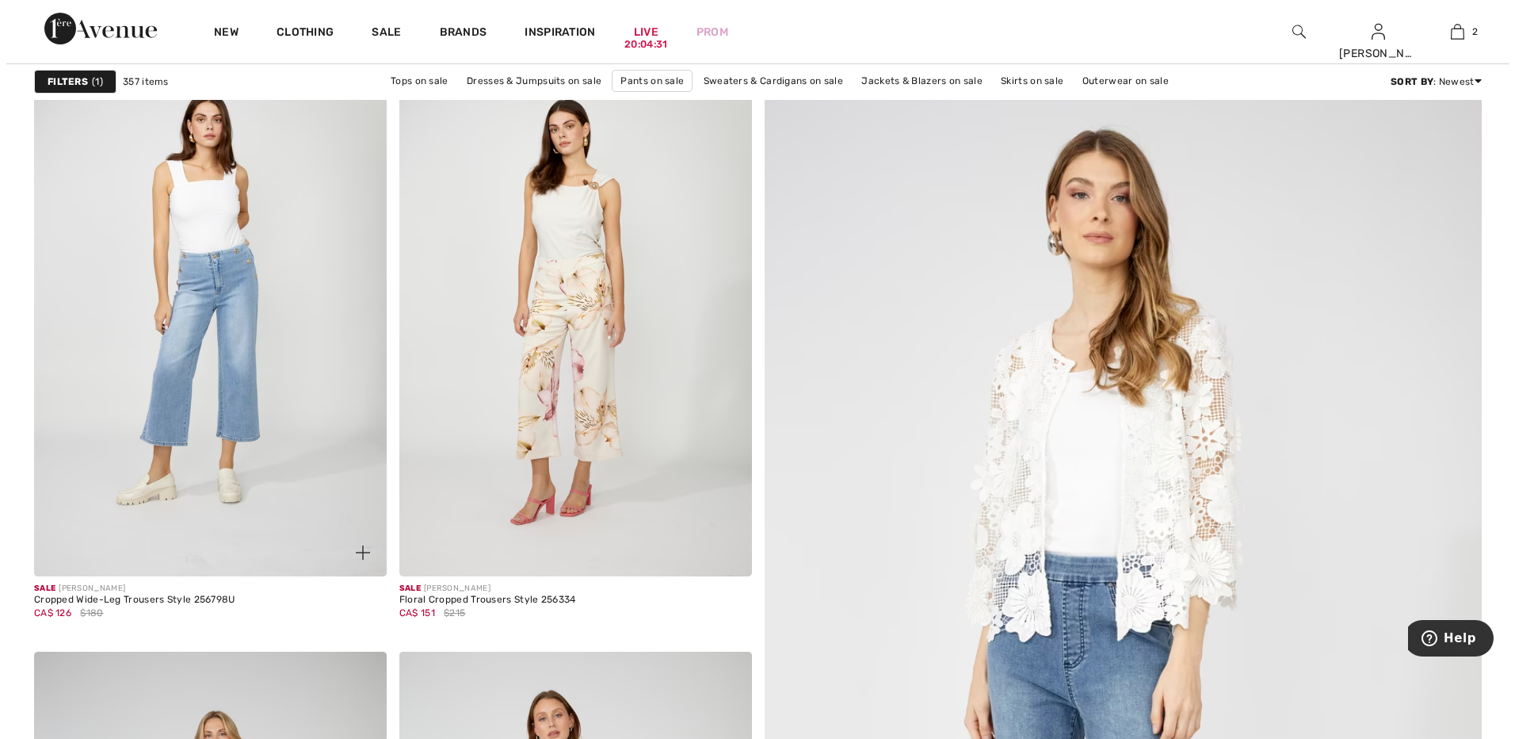
scroll to position [175, 0]
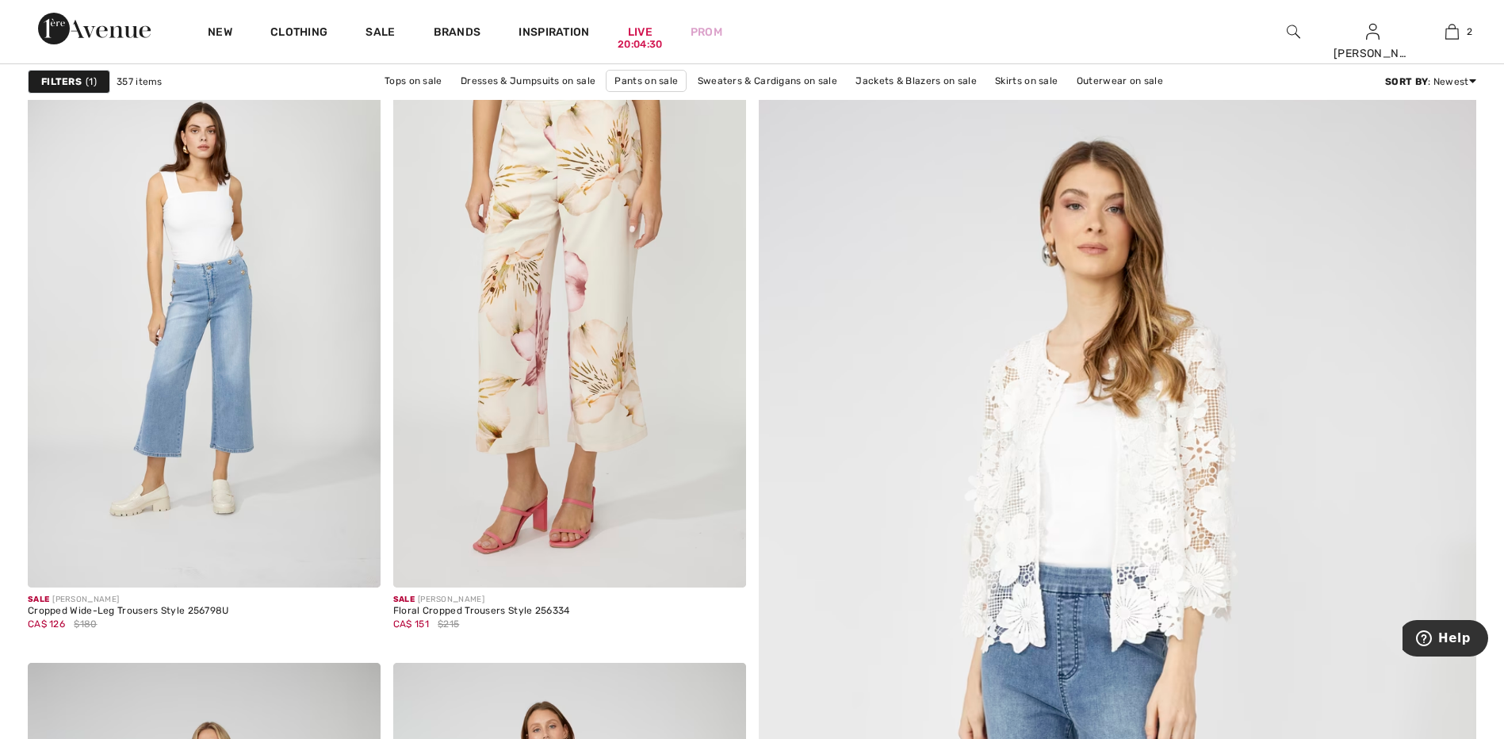
click at [76, 78] on strong "Filters" at bounding box center [61, 82] width 40 height 14
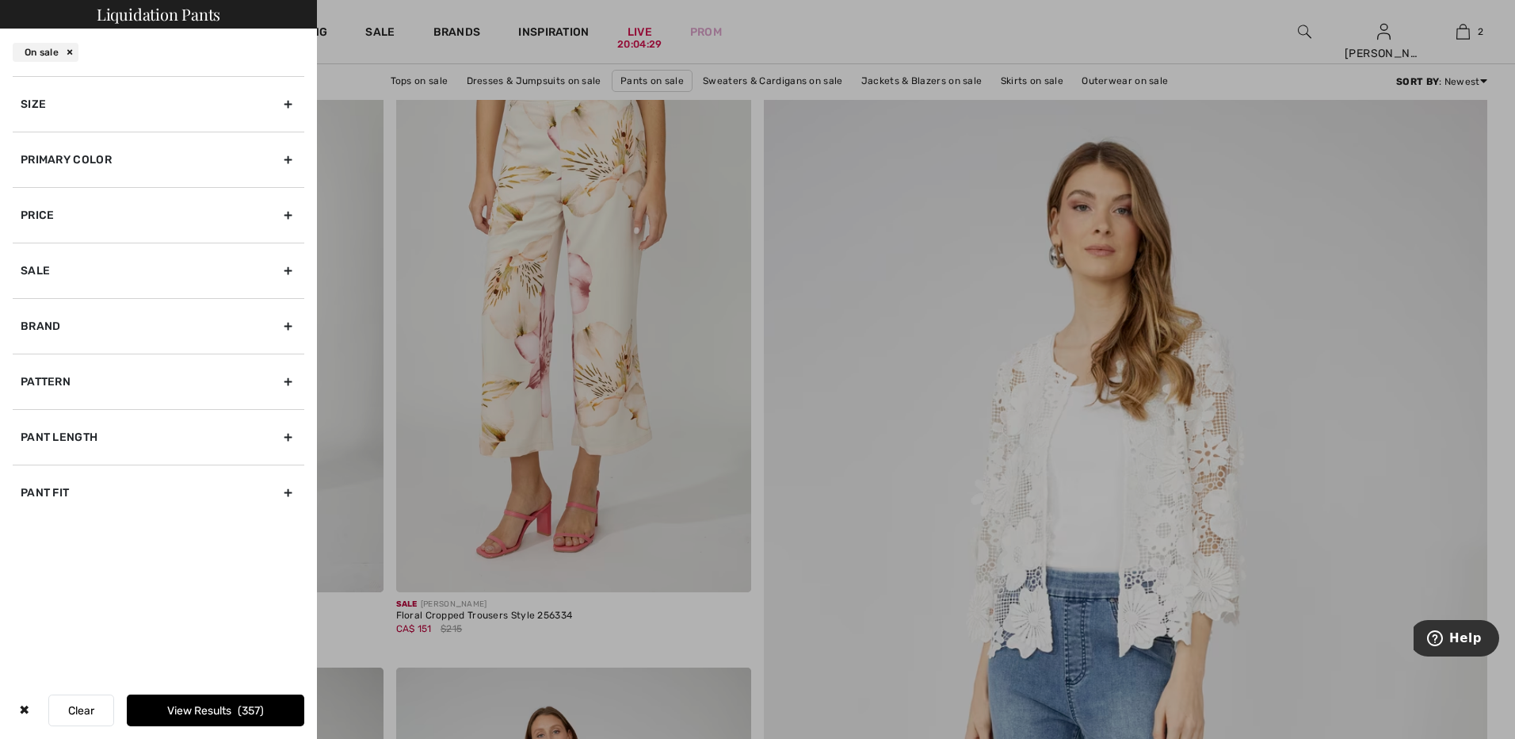
click at [209, 154] on div "Primary Color" at bounding box center [159, 159] width 292 height 55
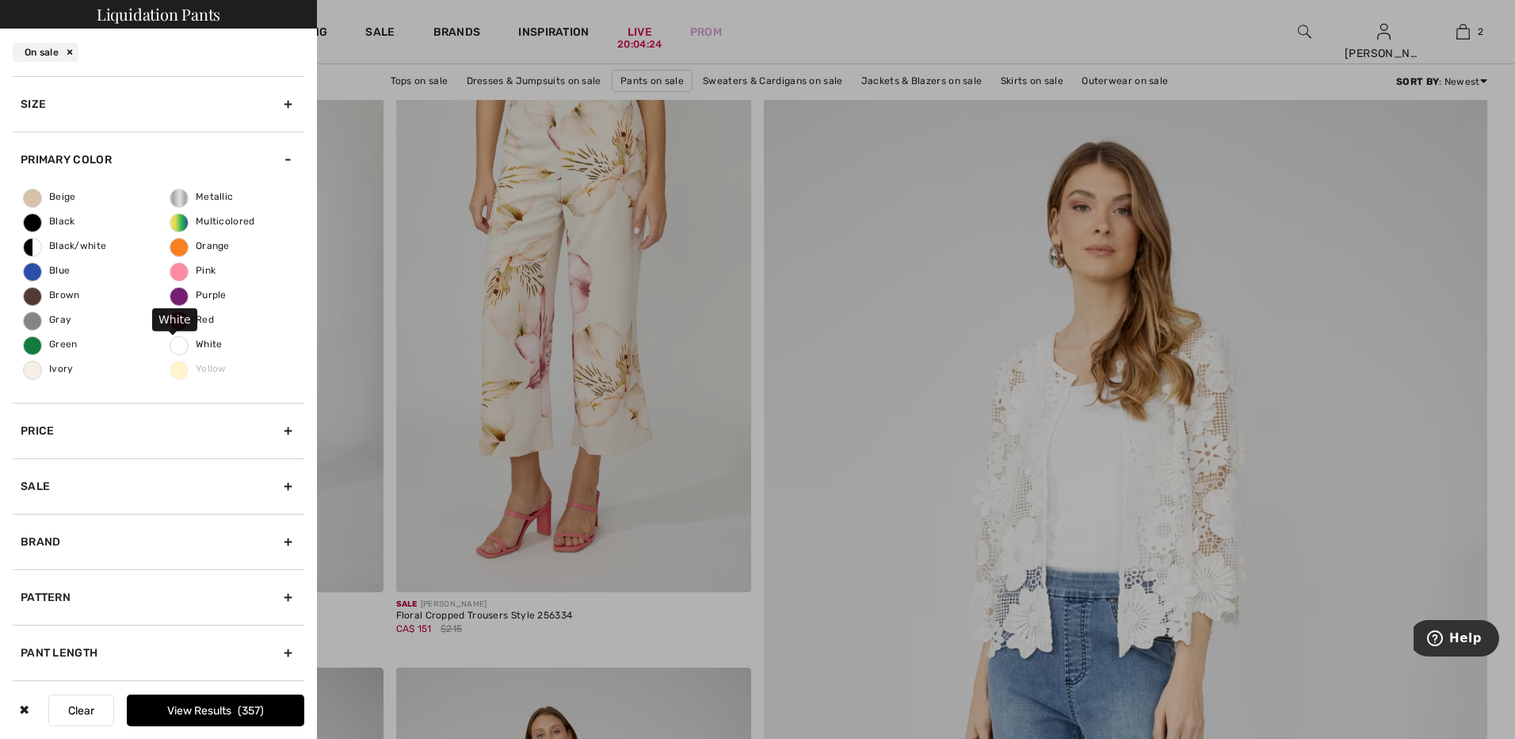
click at [173, 343] on span "White" at bounding box center [196, 343] width 52 height 11
click at [0, 0] on input "White" at bounding box center [0, 0] width 0 height 0
click at [219, 707] on button "View Results 21" at bounding box center [216, 710] width 178 height 32
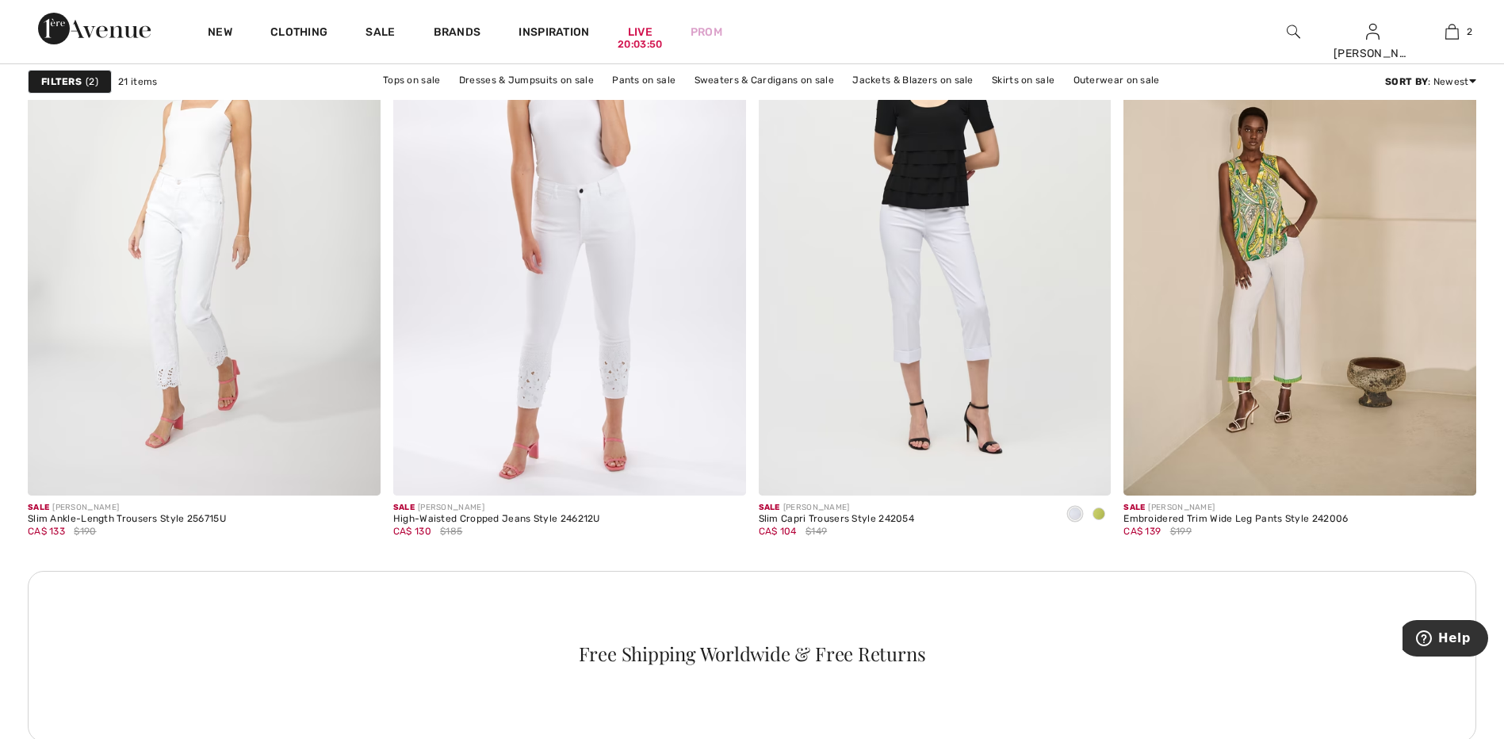
scroll to position [2085, 0]
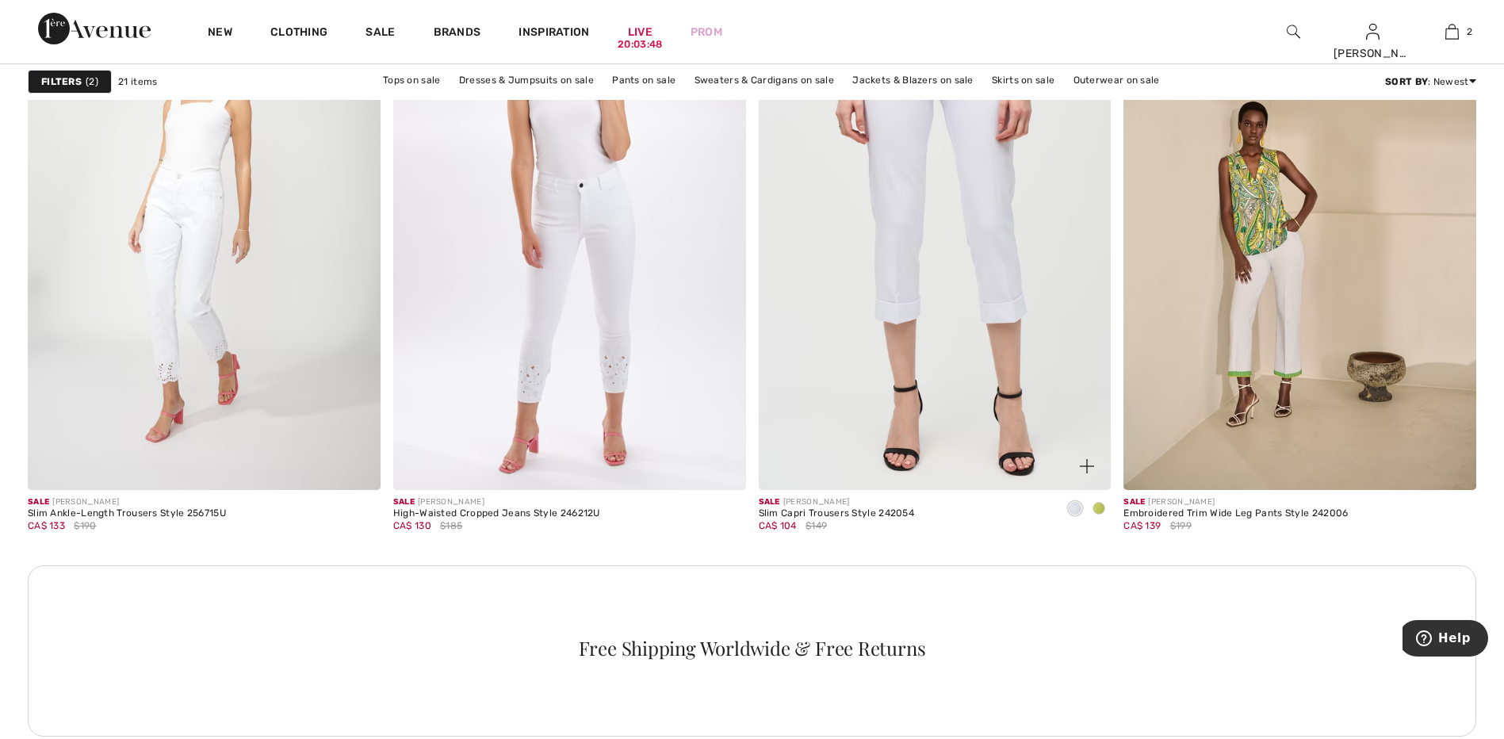
click at [977, 356] on img at bounding box center [935, 224] width 353 height 529
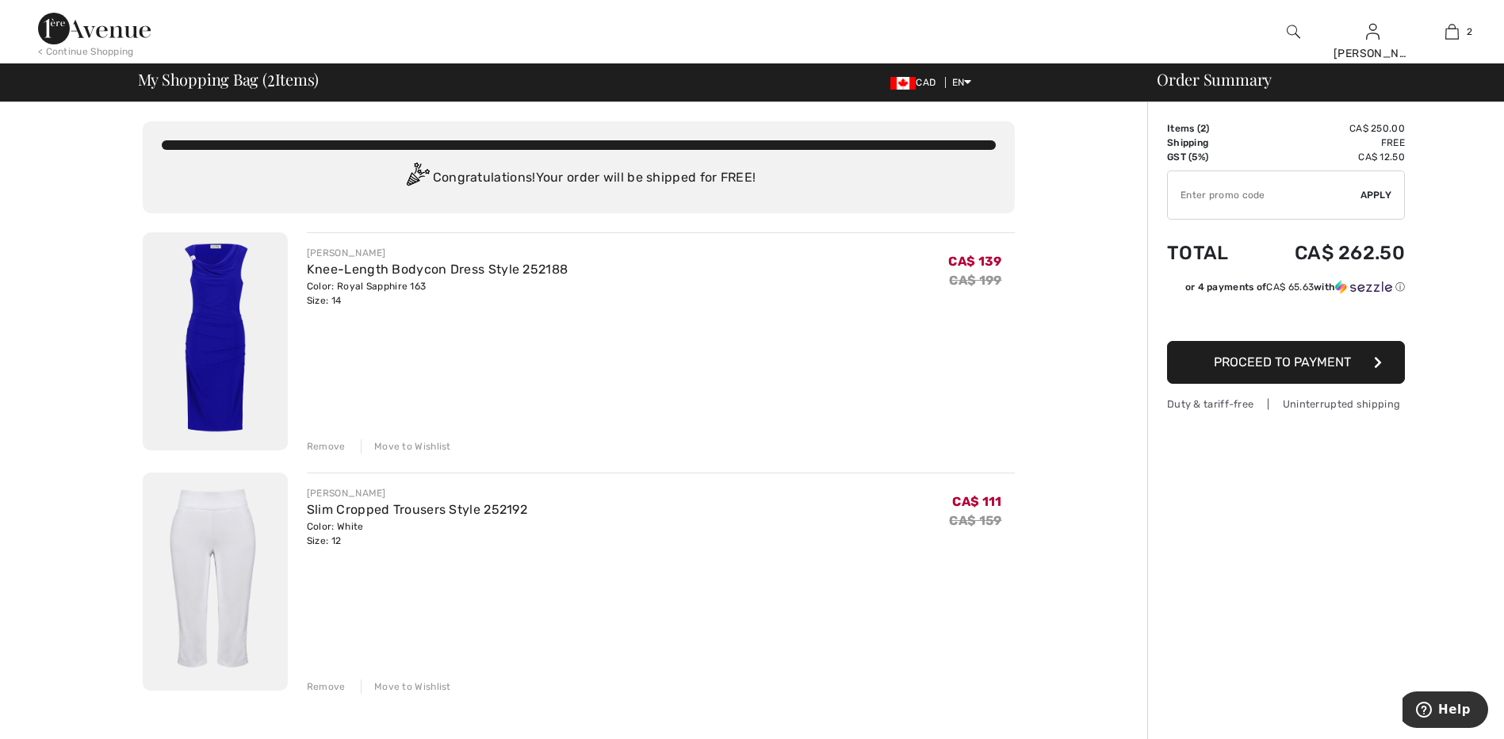
click at [330, 686] on div "Remove" at bounding box center [326, 686] width 39 height 14
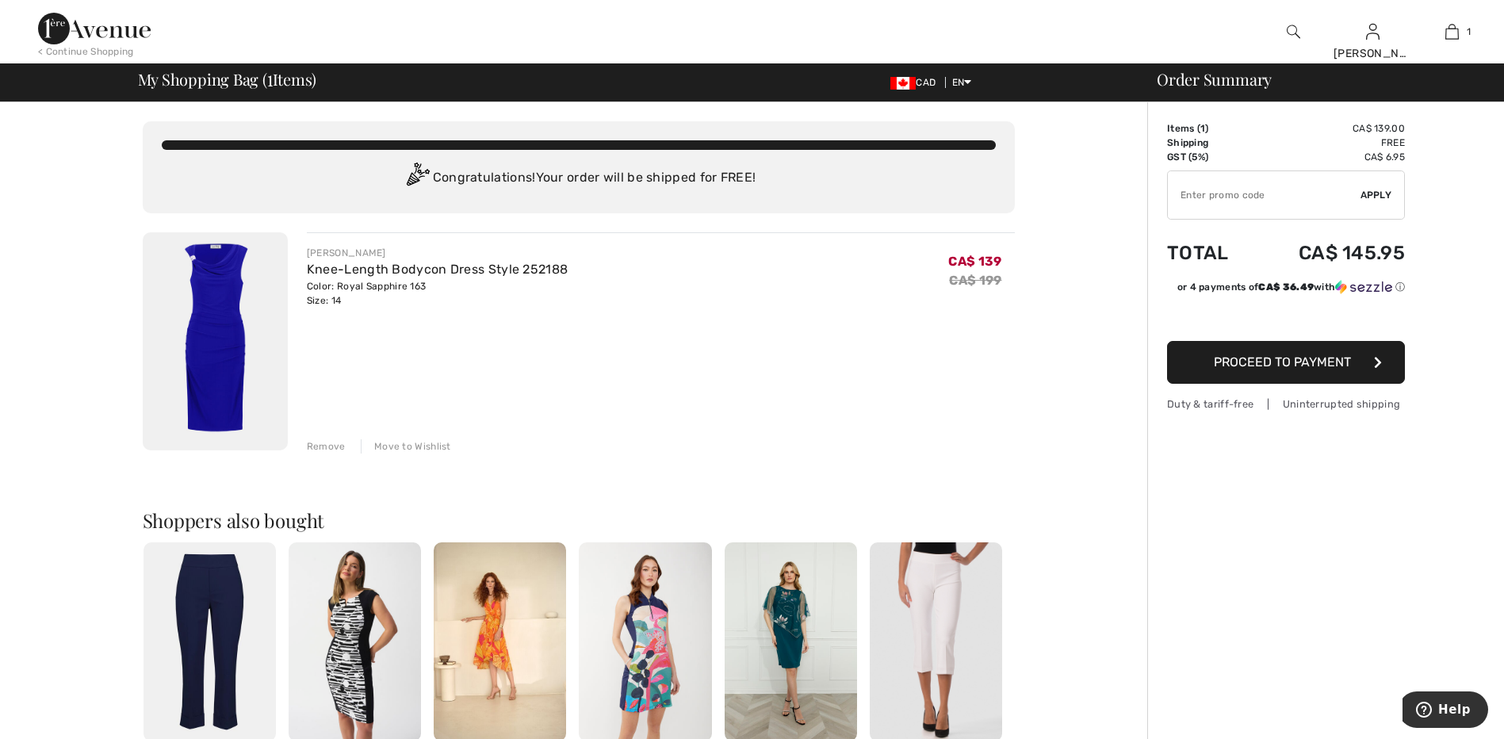
click at [1290, 369] on span "Proceed to Payment" at bounding box center [1282, 361] width 137 height 15
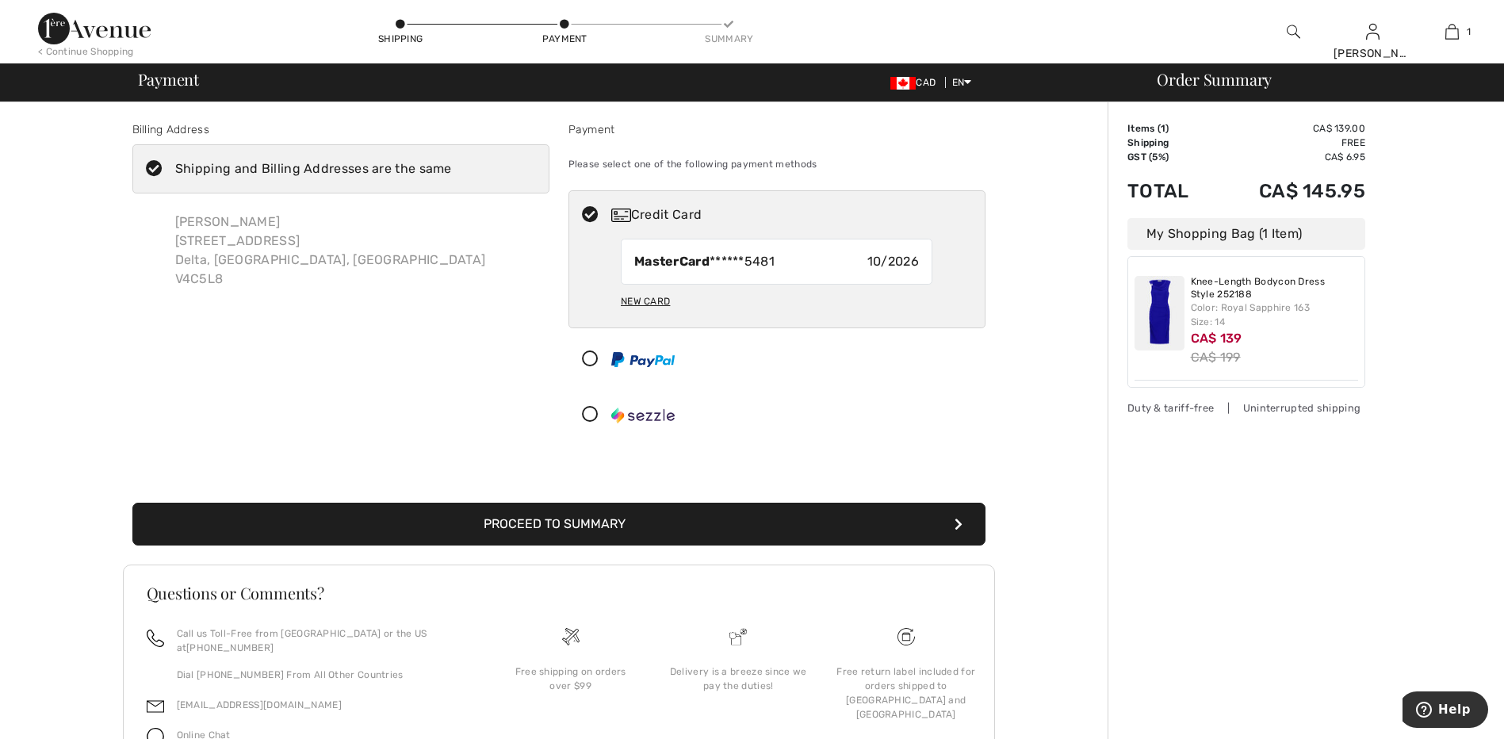
click at [592, 214] on icon at bounding box center [590, 215] width 42 height 17
click at [655, 297] on div "New Card" at bounding box center [645, 301] width 49 height 27
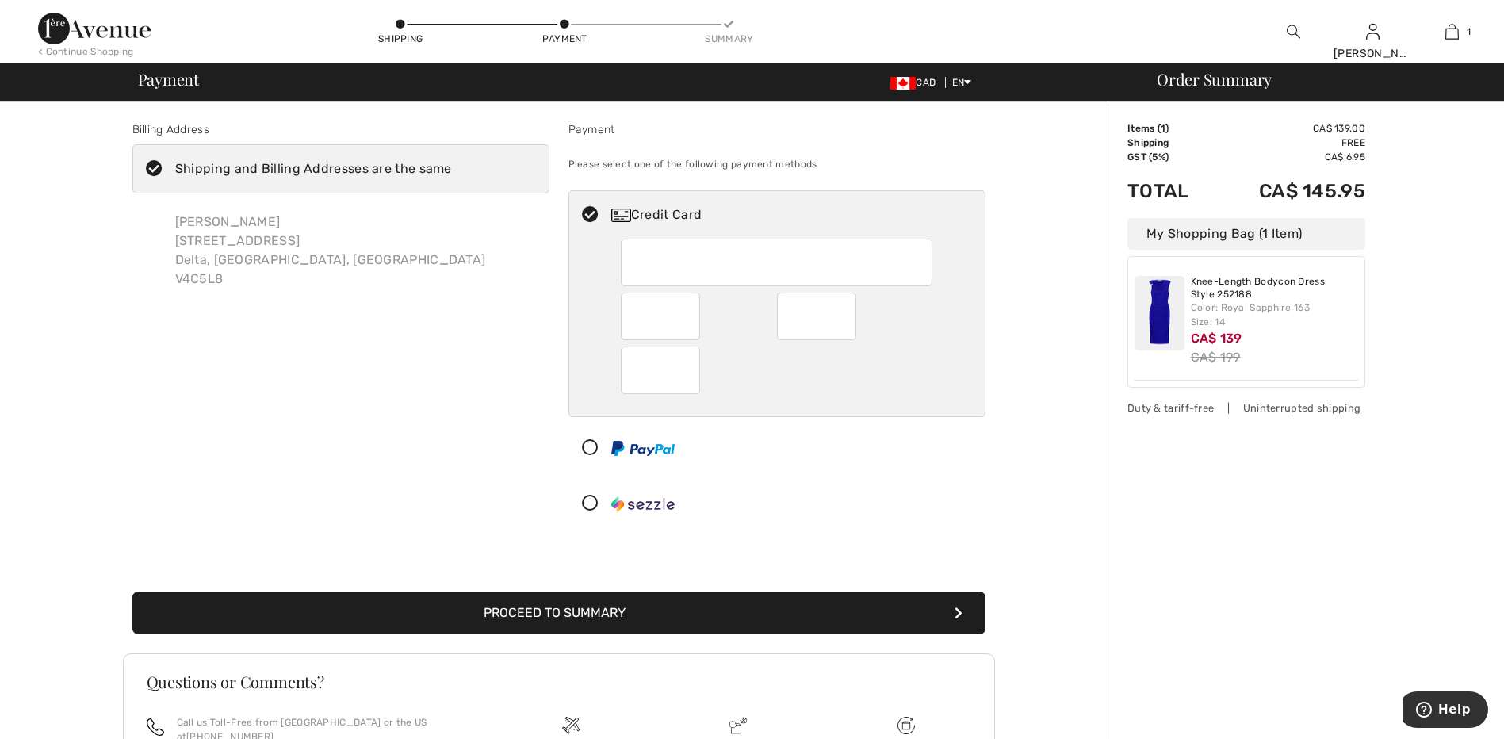
click at [695, 366] on div at bounding box center [660, 370] width 79 height 48
radio input "true"
click at [694, 621] on button "Proceed to Summary" at bounding box center [558, 612] width 853 height 43
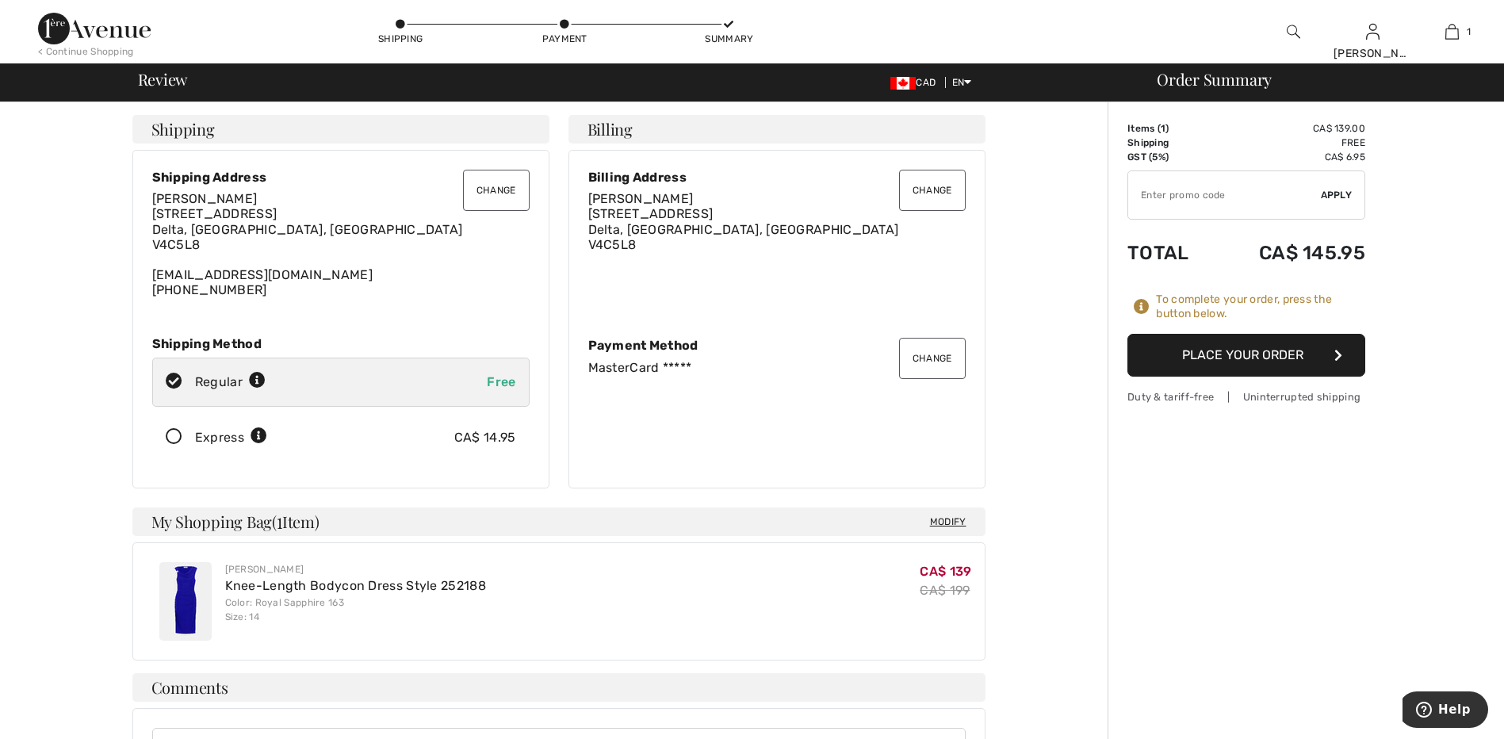
click at [1274, 356] on button "Place Your Order" at bounding box center [1246, 355] width 238 height 43
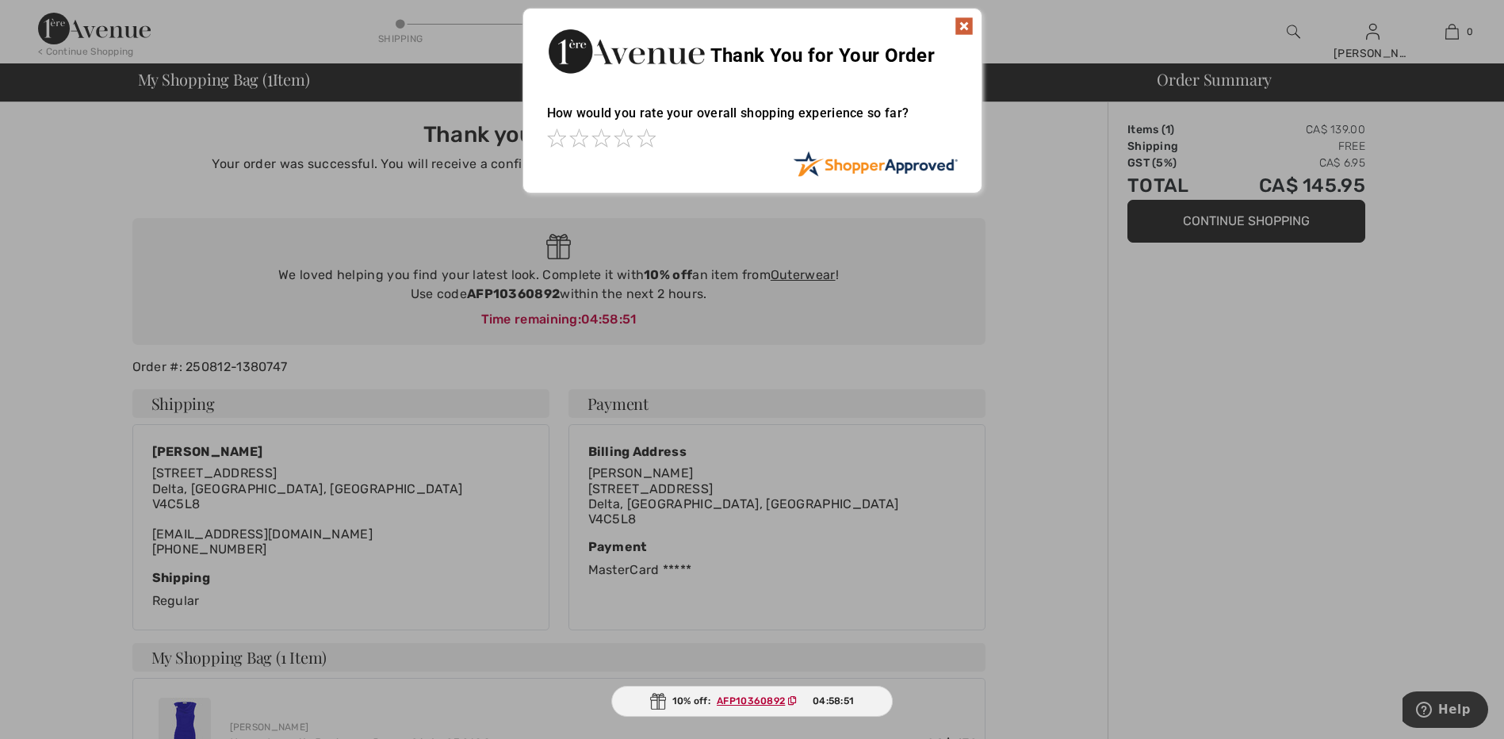
click at [960, 28] on img at bounding box center [963, 26] width 19 height 19
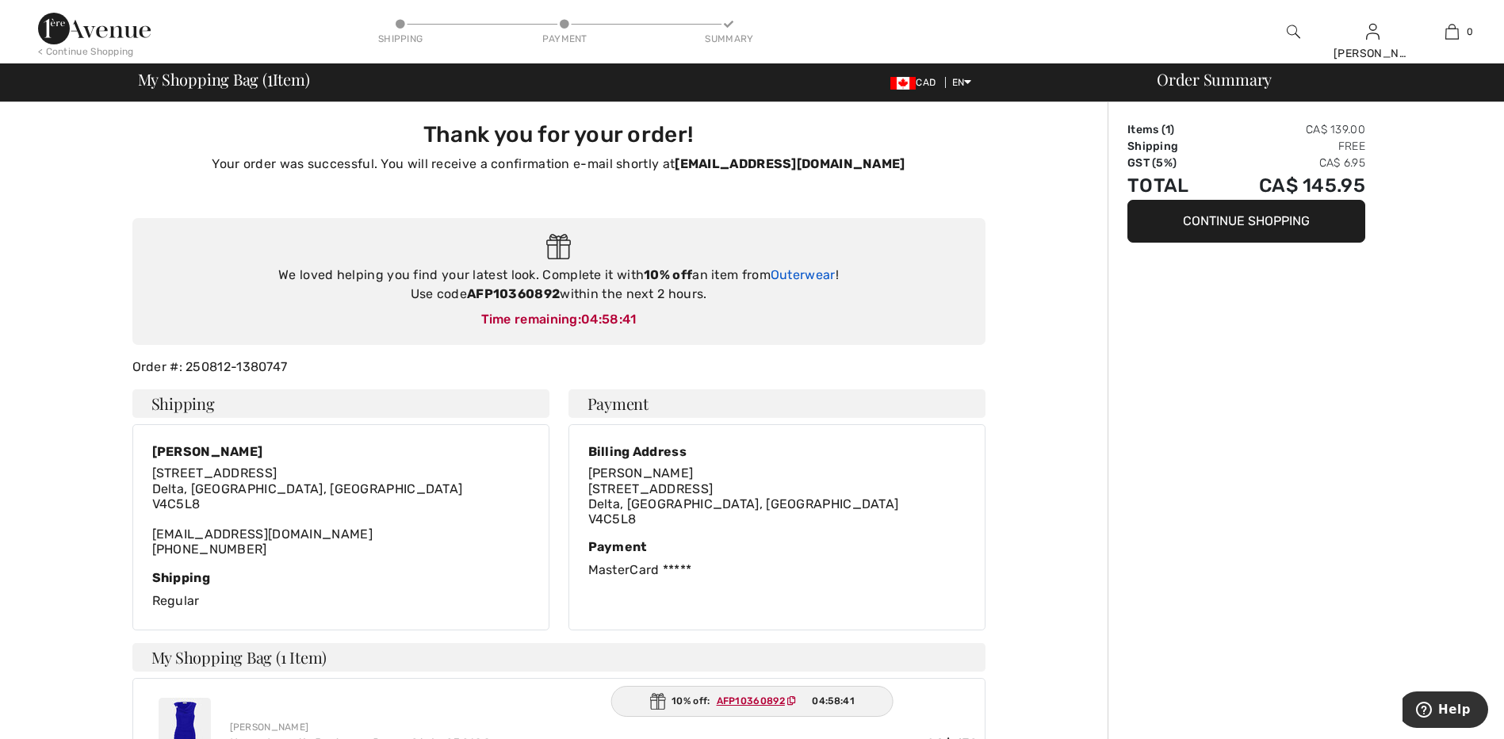
click at [812, 274] on link "Outerwear" at bounding box center [802, 274] width 65 height 15
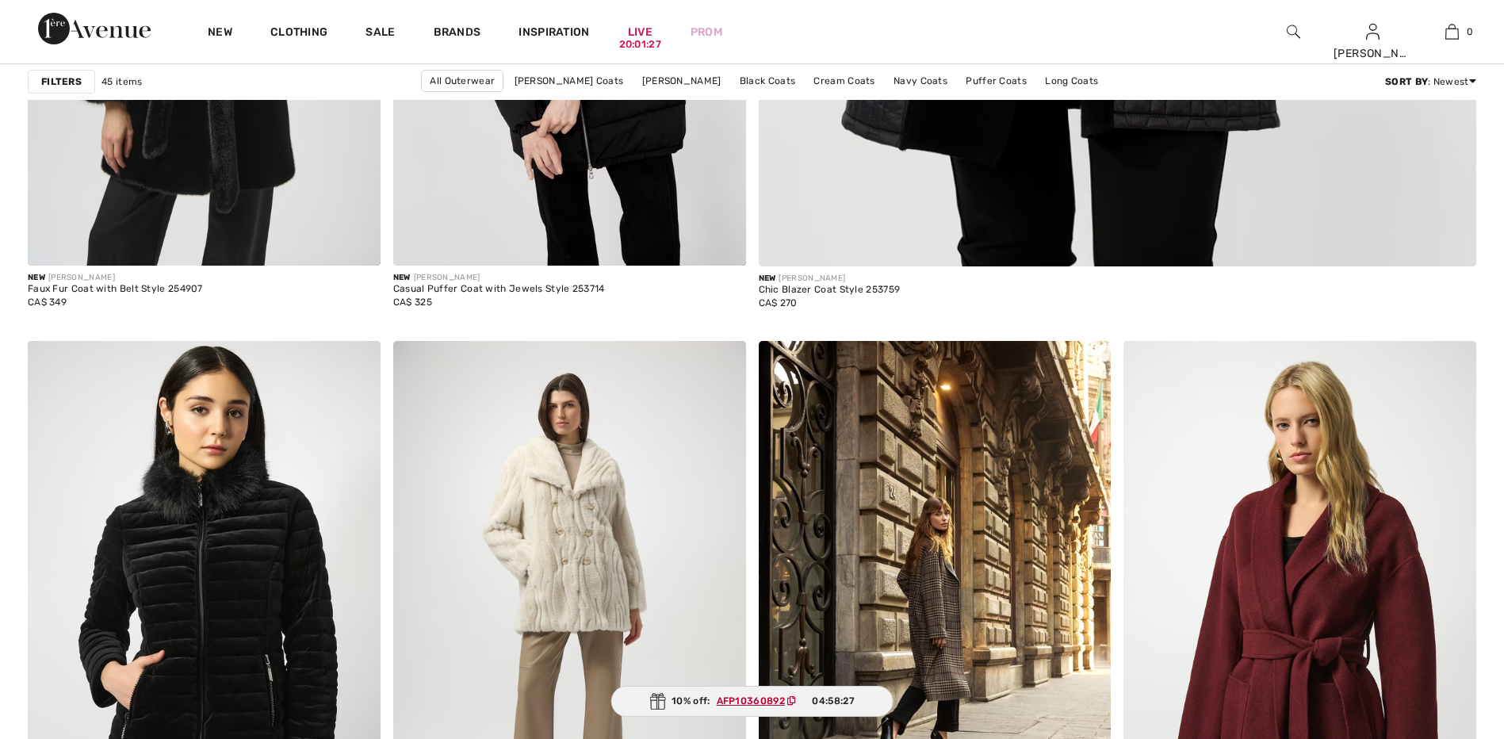
scroll to position [288, 0]
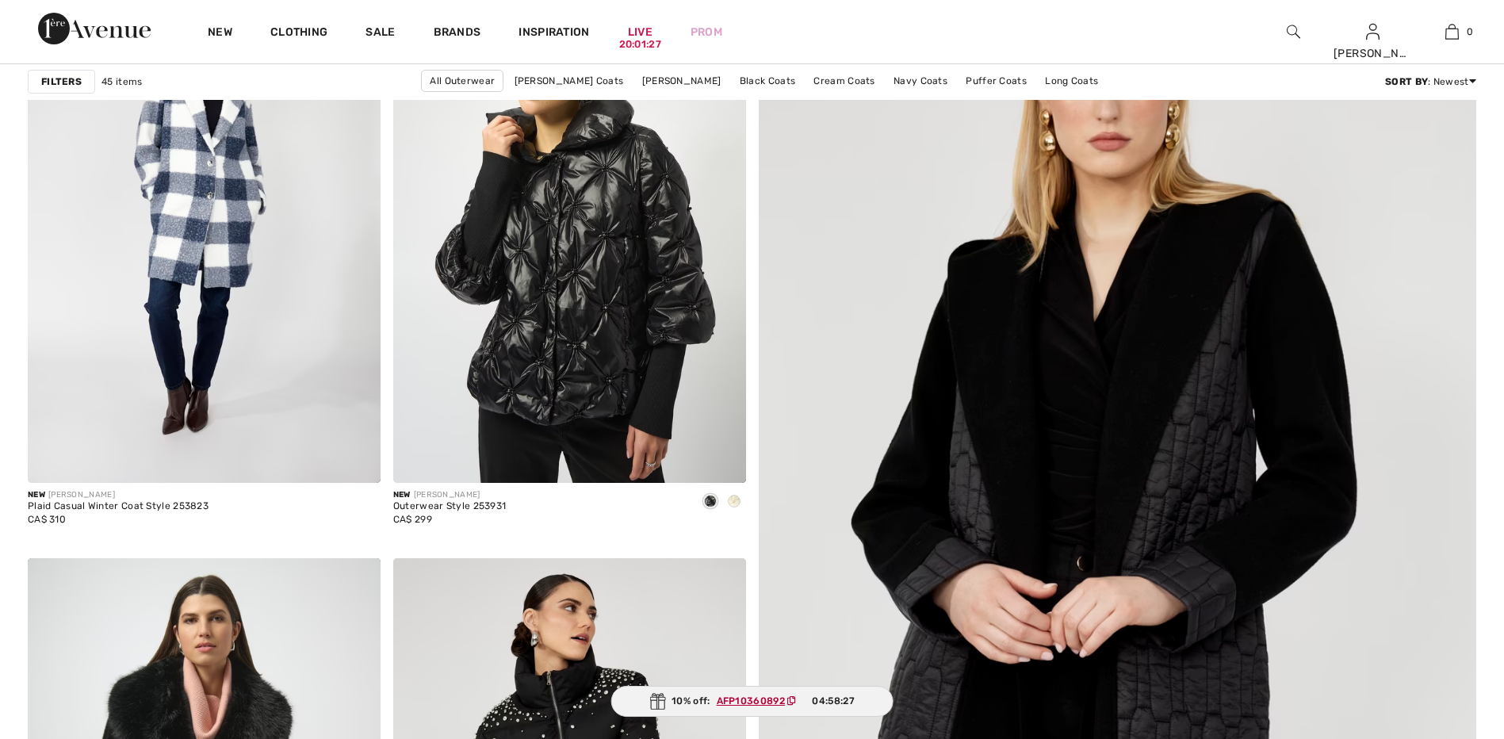
checkbox input "true"
